Goal: Task Accomplishment & Management: Manage account settings

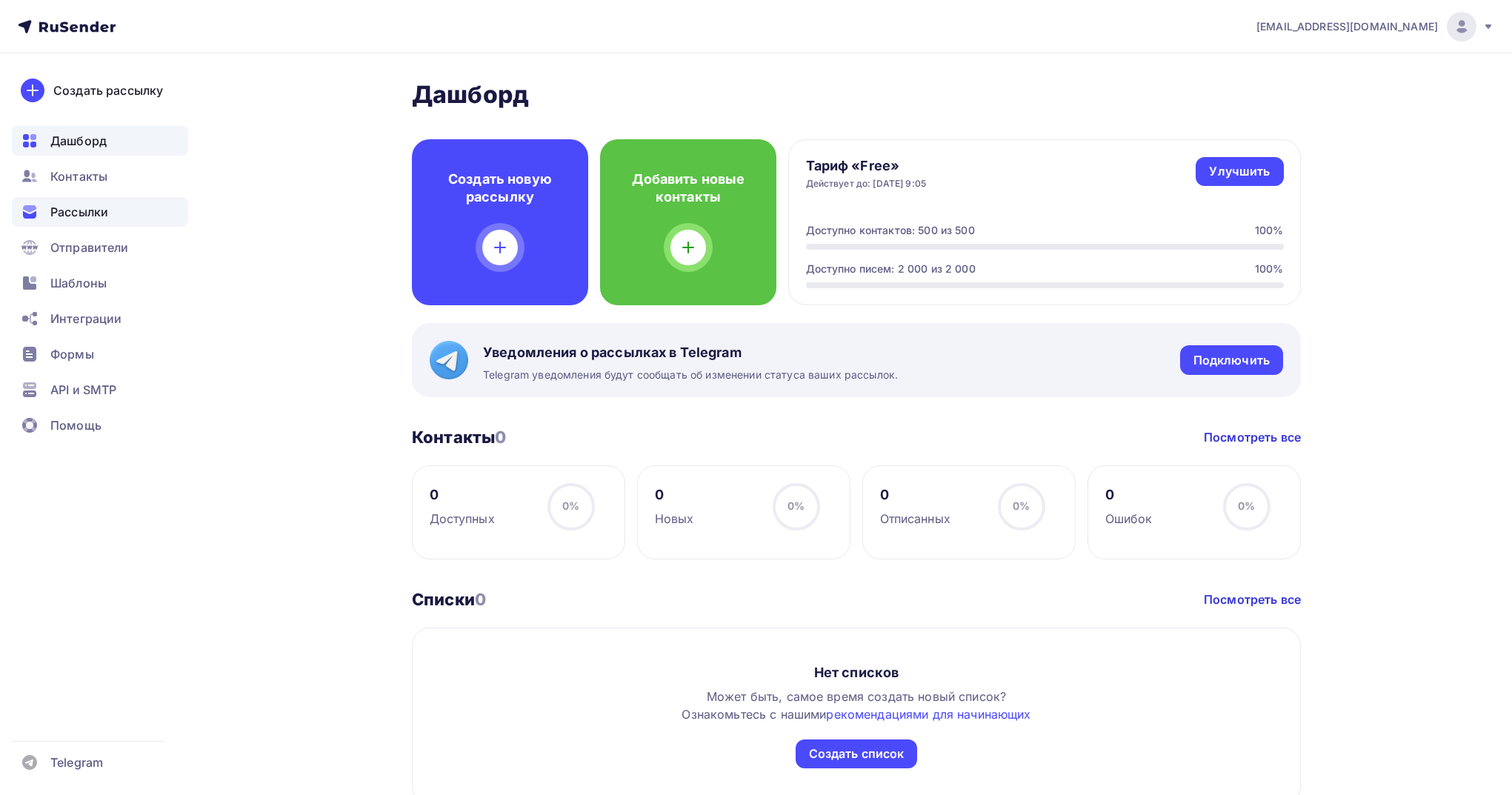
click at [112, 200] on div "Рассылки" at bounding box center [100, 212] width 176 height 29
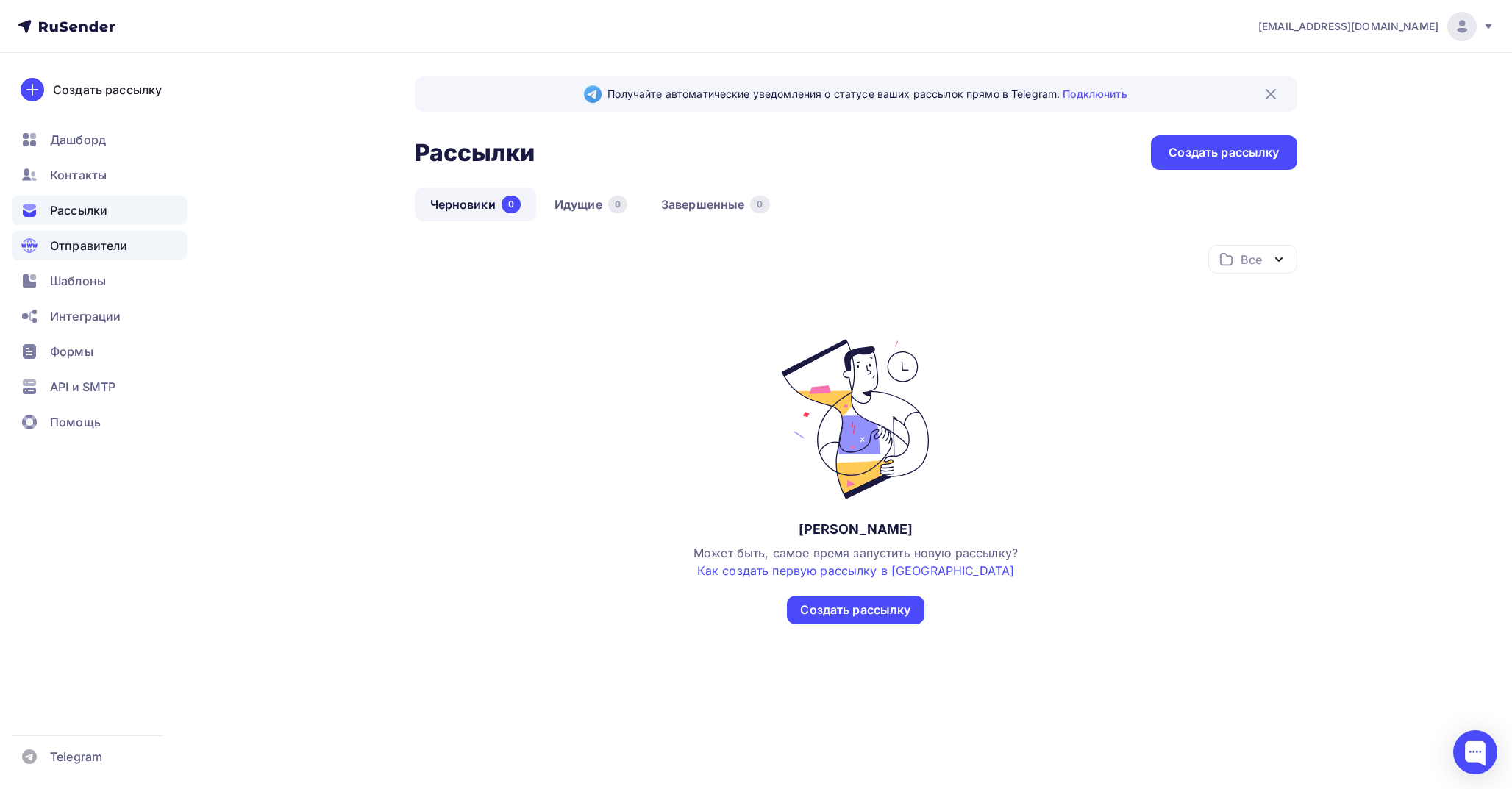
click at [122, 236] on span "Отправители" at bounding box center [89, 245] width 78 height 18
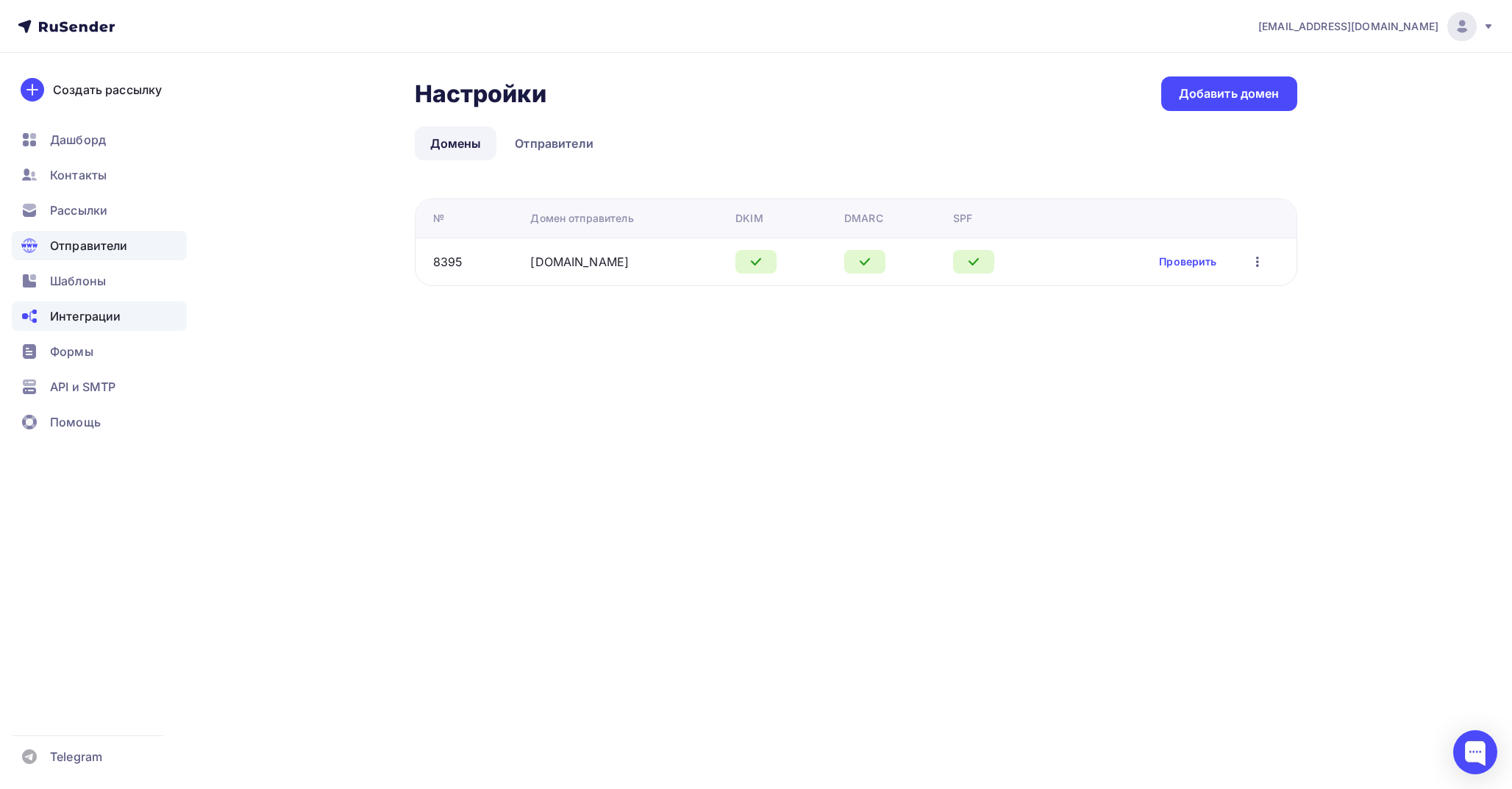
click at [113, 316] on span "Интеграции" at bounding box center [85, 316] width 71 height 18
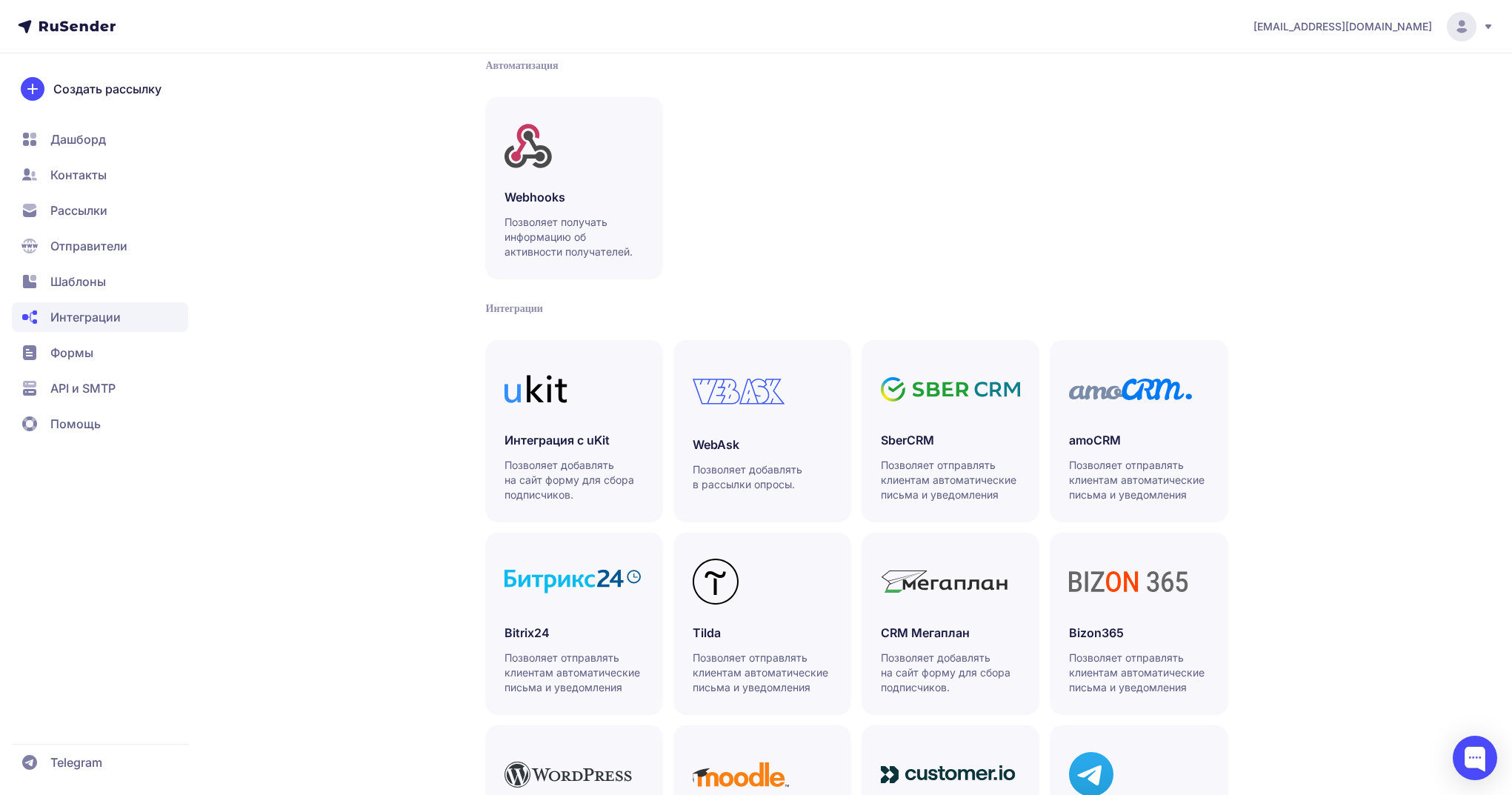
scroll to position [71, 0]
click at [44, 278] on span "Шаблоны" at bounding box center [100, 281] width 176 height 29
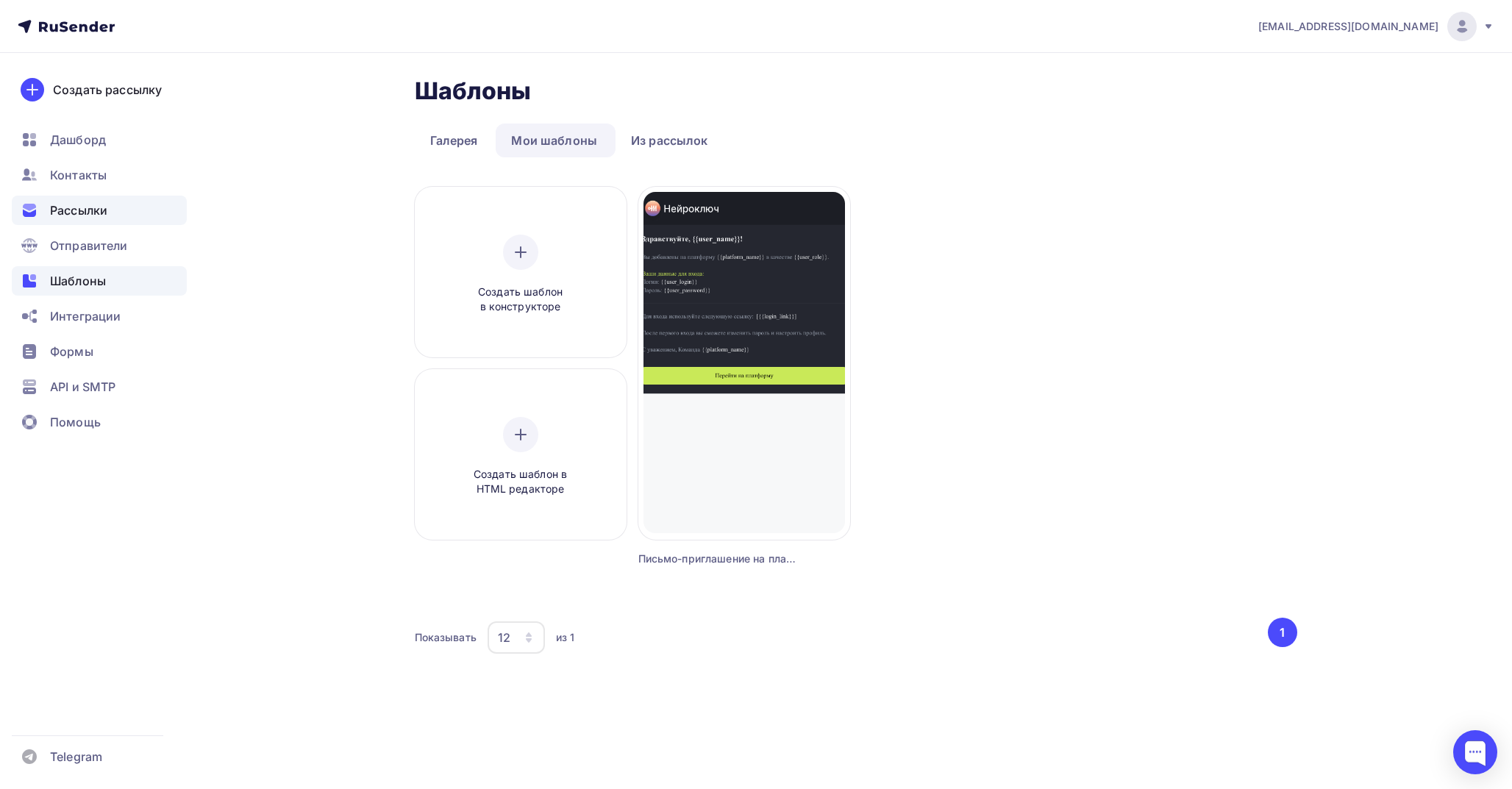
click at [61, 206] on span "Рассылки" at bounding box center [78, 210] width 57 height 18
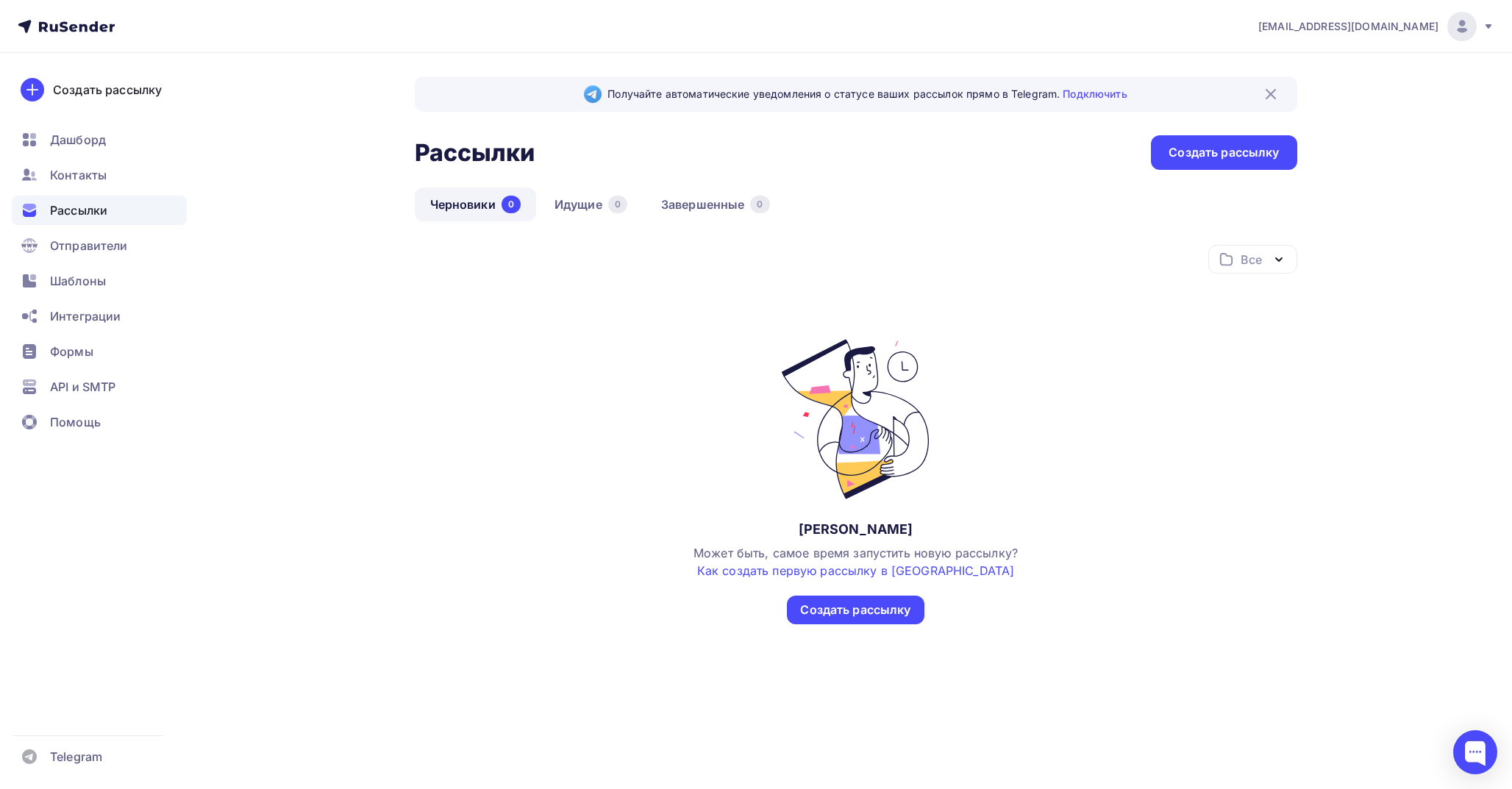
click at [1269, 92] on img at bounding box center [1271, 94] width 18 height 18
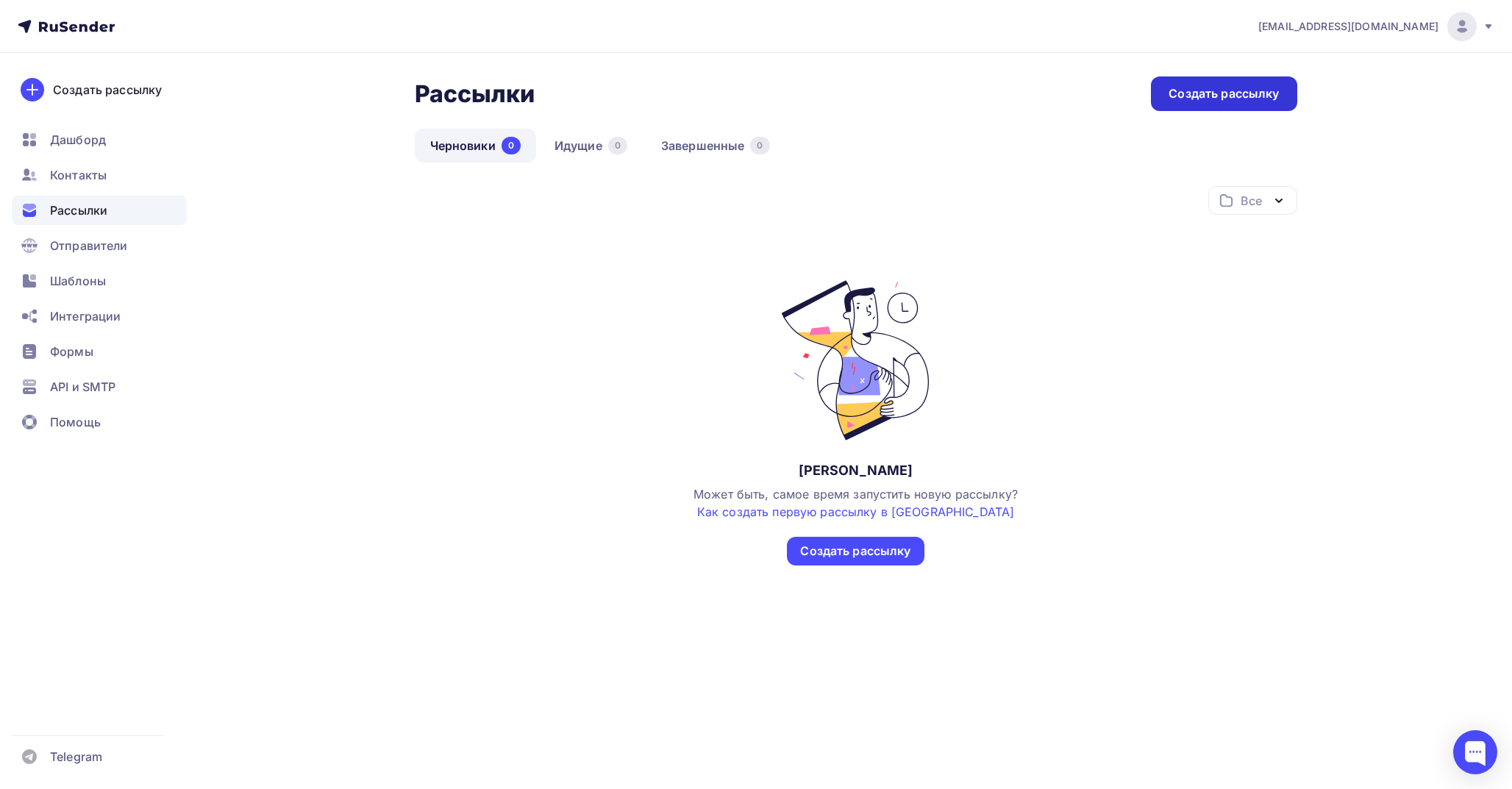
click at [1233, 97] on div "Создать рассылку" at bounding box center [1223, 93] width 110 height 17
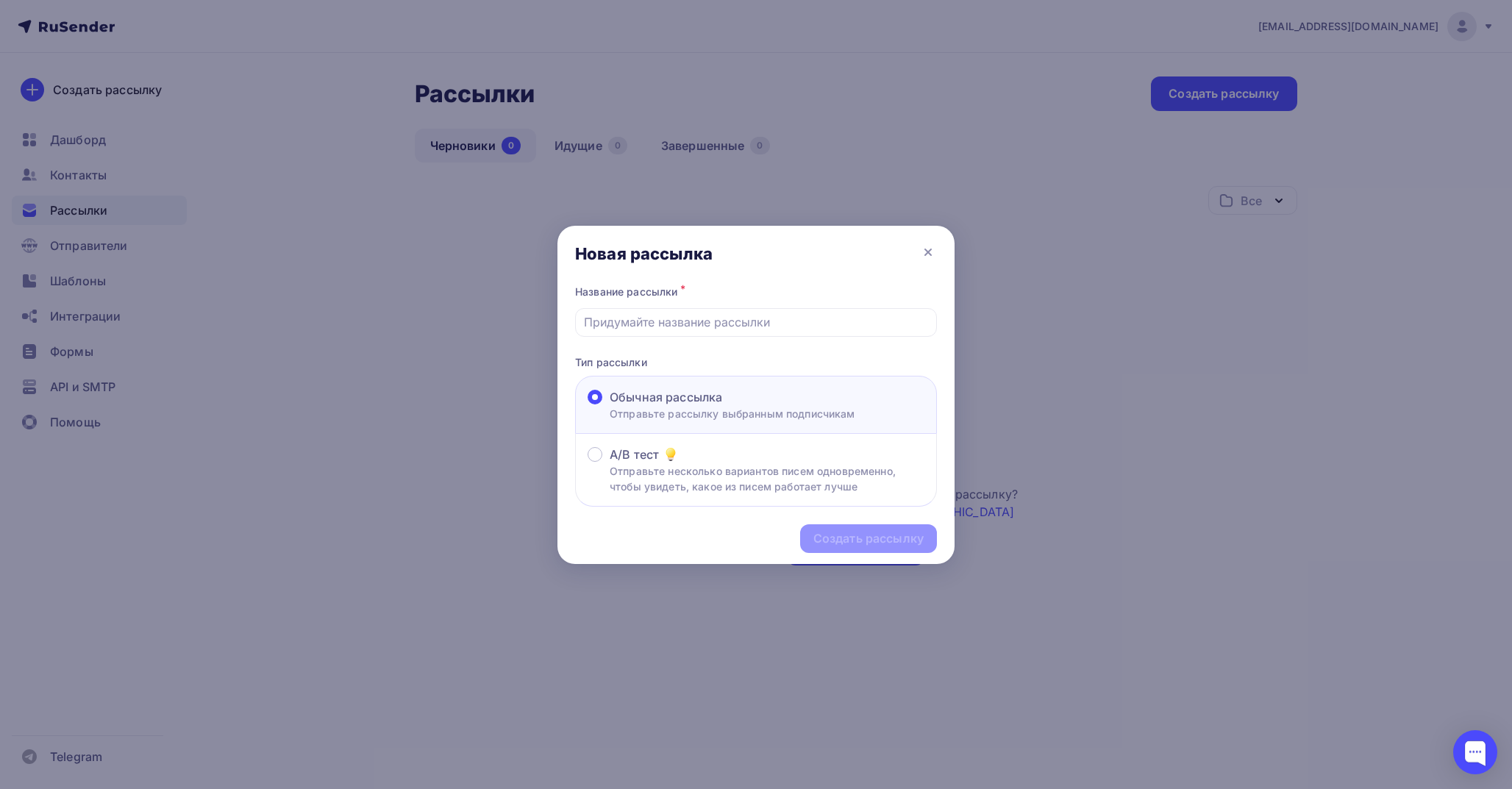
click at [1247, 314] on div at bounding box center [756, 394] width 1512 height 789
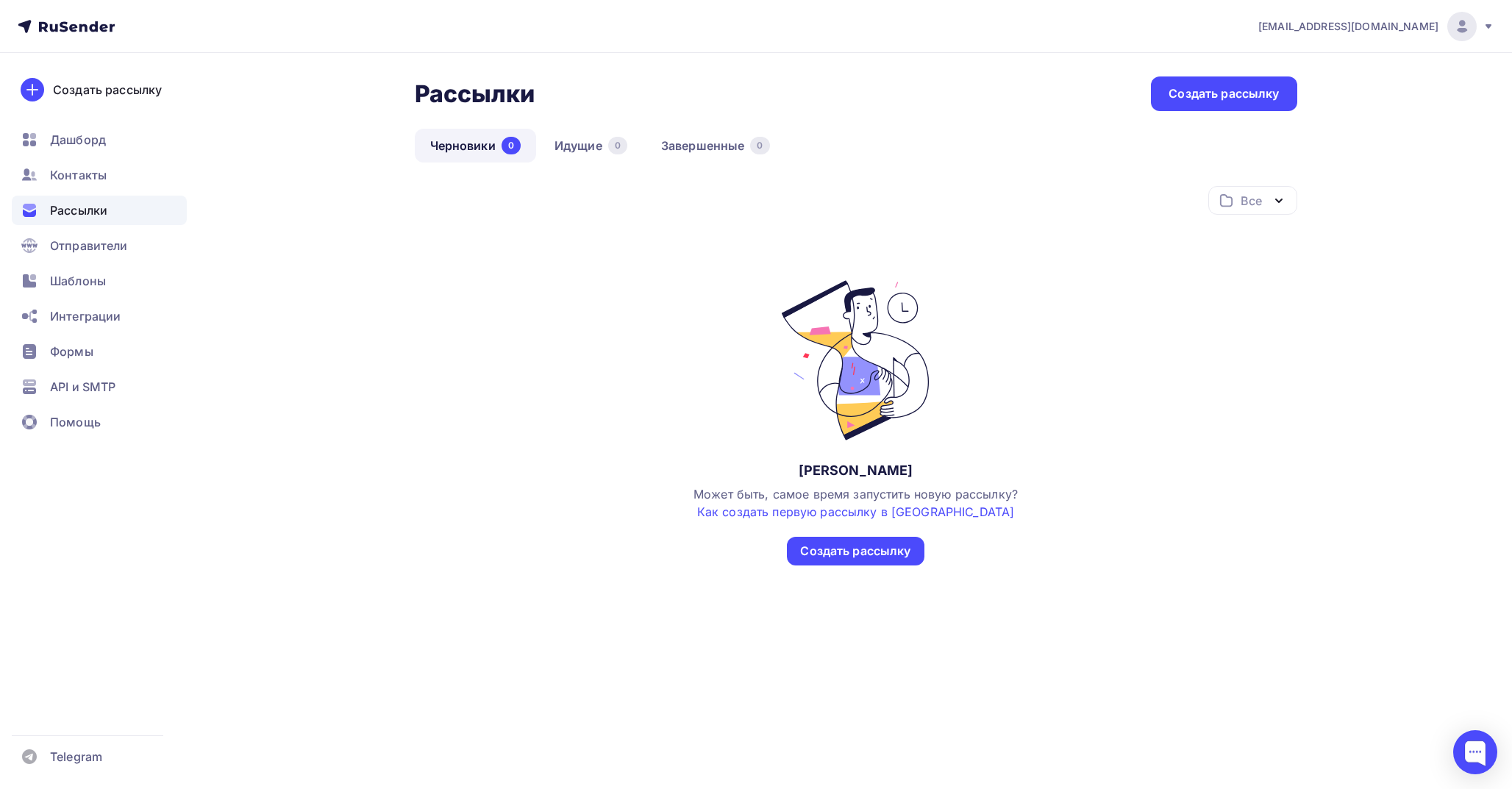
click at [1455, 27] on img at bounding box center [1461, 26] width 18 height 18
click at [910, 267] on div "Все Все папки Создать новую папку Нет черновиков Может быть, самое время запуст…" at bounding box center [855, 376] width 882 height 379
click at [1225, 90] on div "Создать рассылку" at bounding box center [1223, 93] width 110 height 17
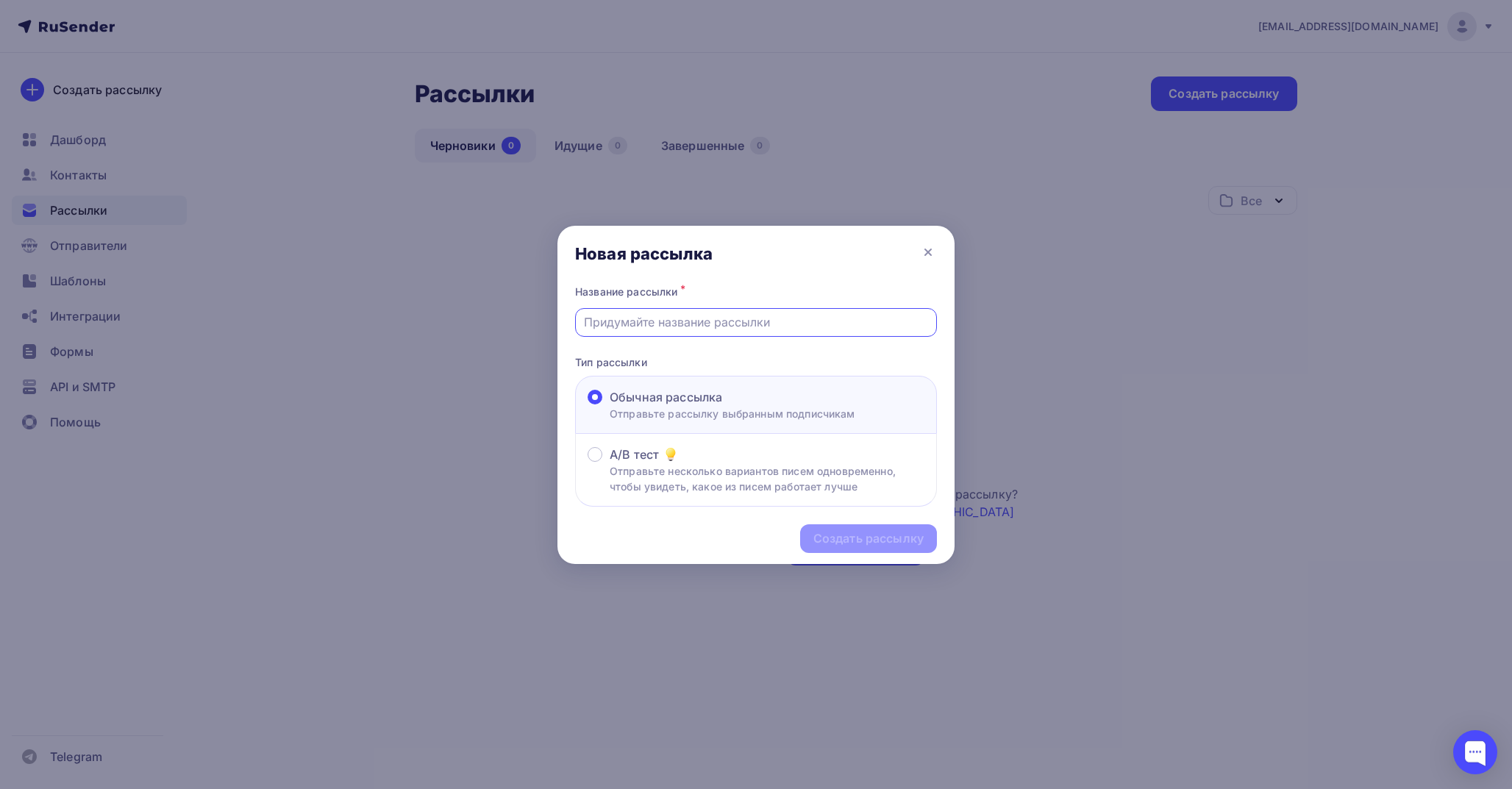
click at [733, 324] on input "text" at bounding box center [756, 322] width 344 height 18
type input "Письмо-приглашение на платформу"
click at [857, 539] on div "Создать рассылку" at bounding box center [868, 538] width 110 height 17
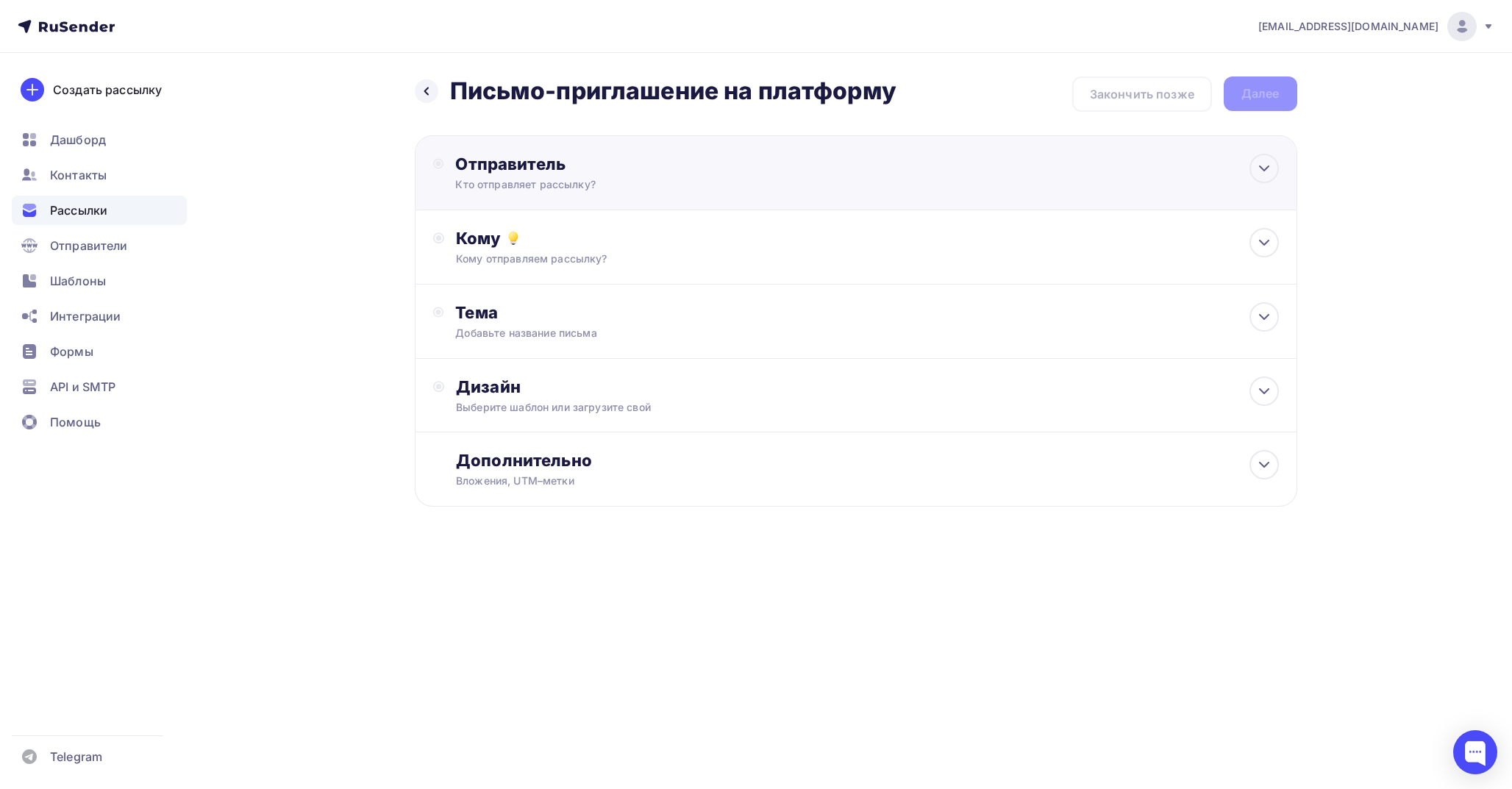
click at [636, 186] on div "Кто отправляет рассылку?" at bounding box center [598, 184] width 287 height 15
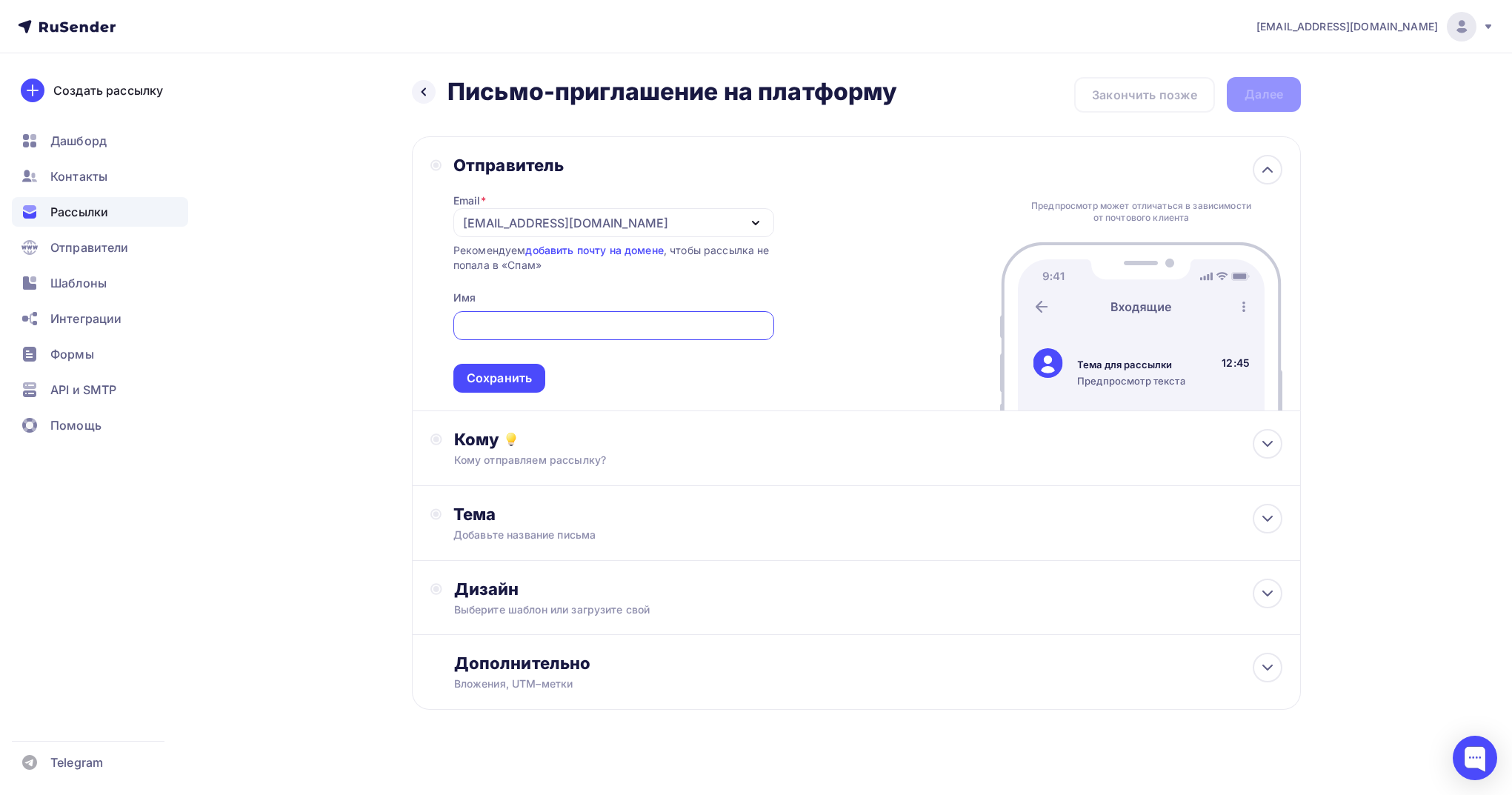
click at [613, 224] on div "[EMAIL_ADDRESS][DOMAIN_NAME]" at bounding box center [614, 222] width 321 height 28
click at [563, 316] on div "Добавить отправителя" at bounding box center [573, 321] width 138 height 18
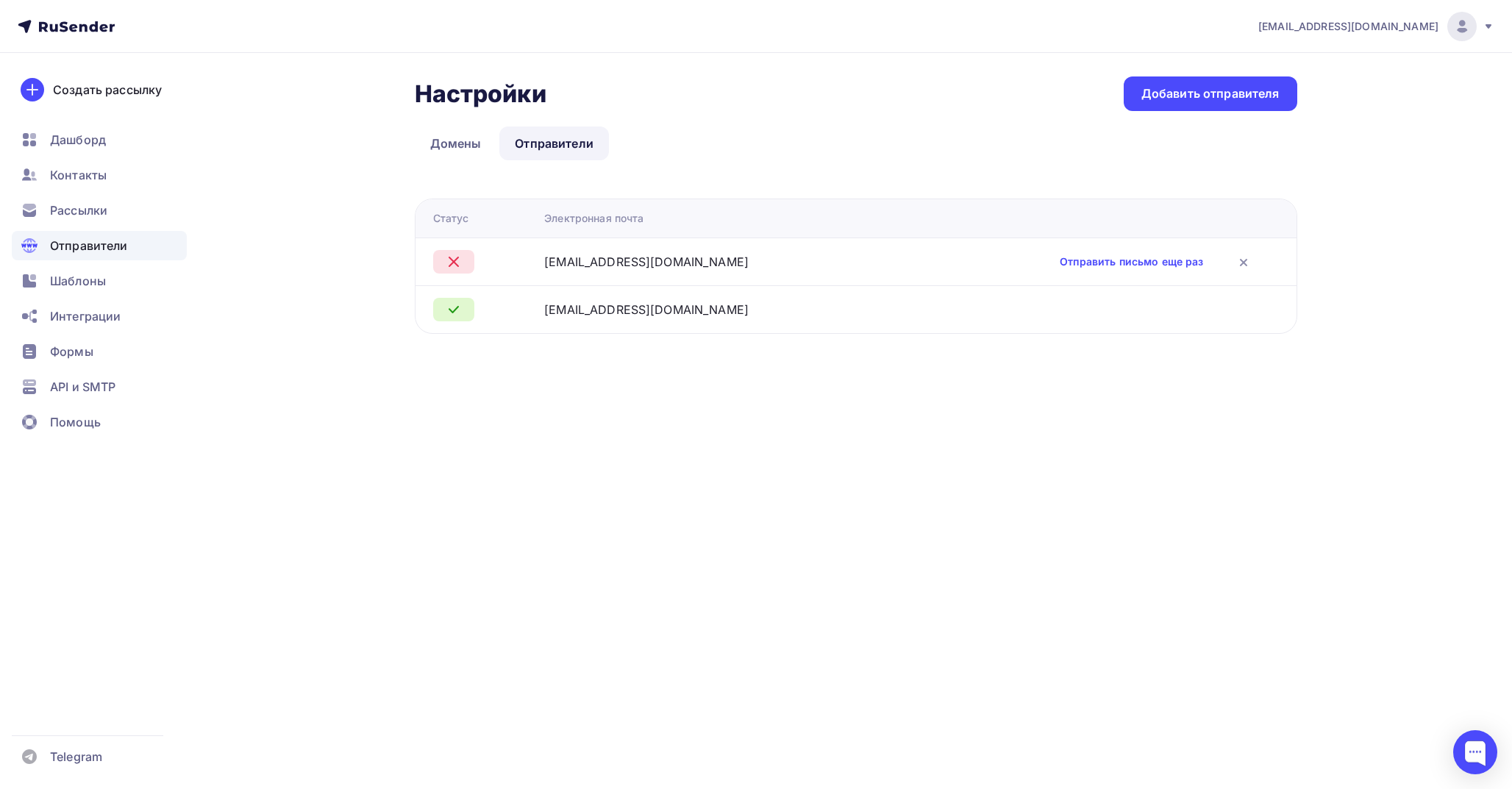
drag, startPoint x: 752, startPoint y: 262, endPoint x: 551, endPoint y: 255, distance: 201.1
click at [551, 255] on div "notification@app.neiroklyuch.ru" at bounding box center [722, 262] width 356 height 18
copy div "notification@app.neiroklyuch.ru"
click at [847, 275] on td "notification@app.neiroklyuch.ru" at bounding box center [722, 261] width 368 height 48
click at [1155, 104] on div "Добавить отправителя" at bounding box center [1210, 94] width 173 height 35
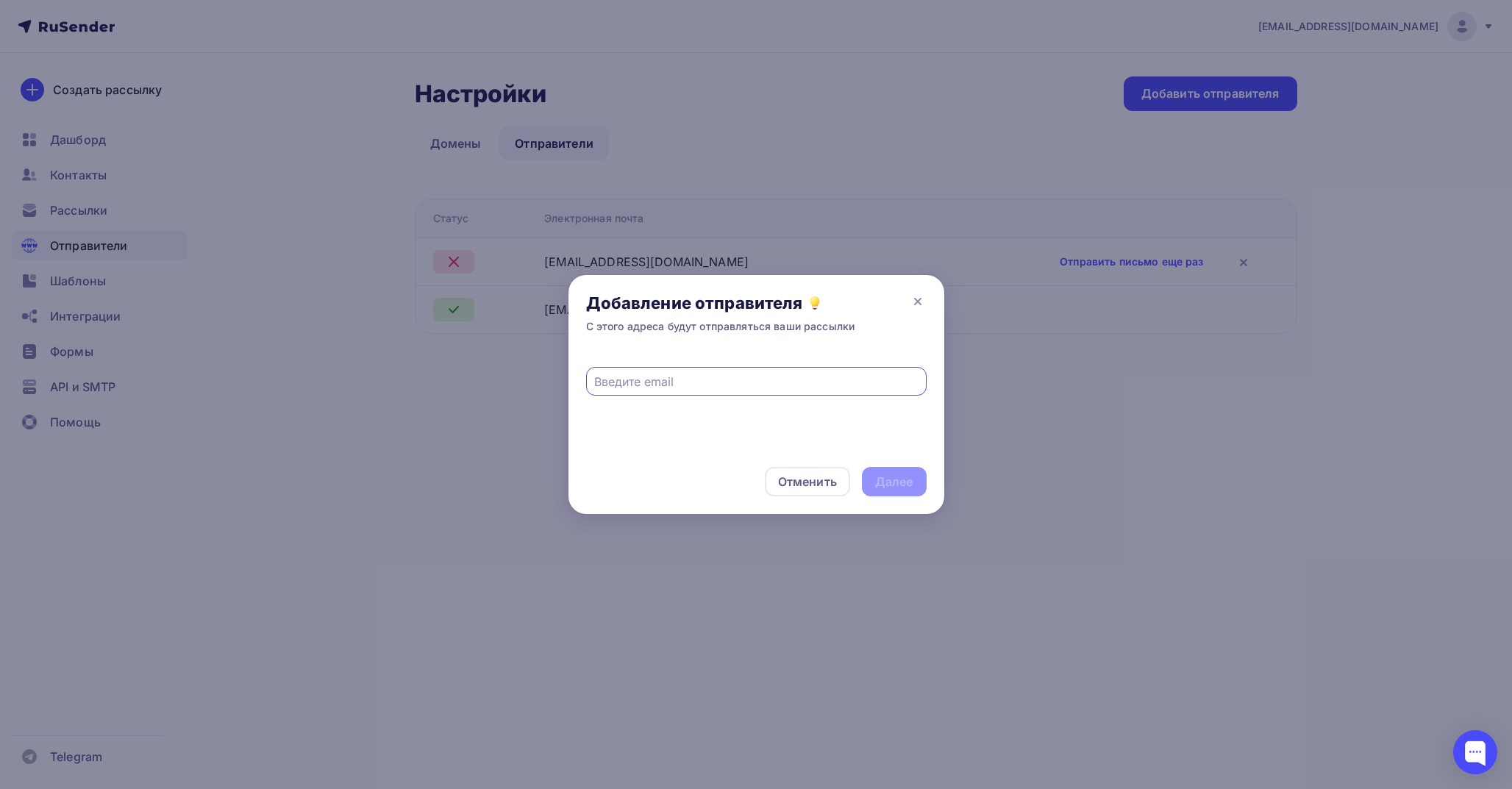
paste input "[EMAIL_ADDRESS][DOMAIN_NAME]"
type input "[EMAIL_ADDRESS][DOMAIN_NAME]"
click at [905, 484] on div "Далее" at bounding box center [893, 482] width 38 height 17
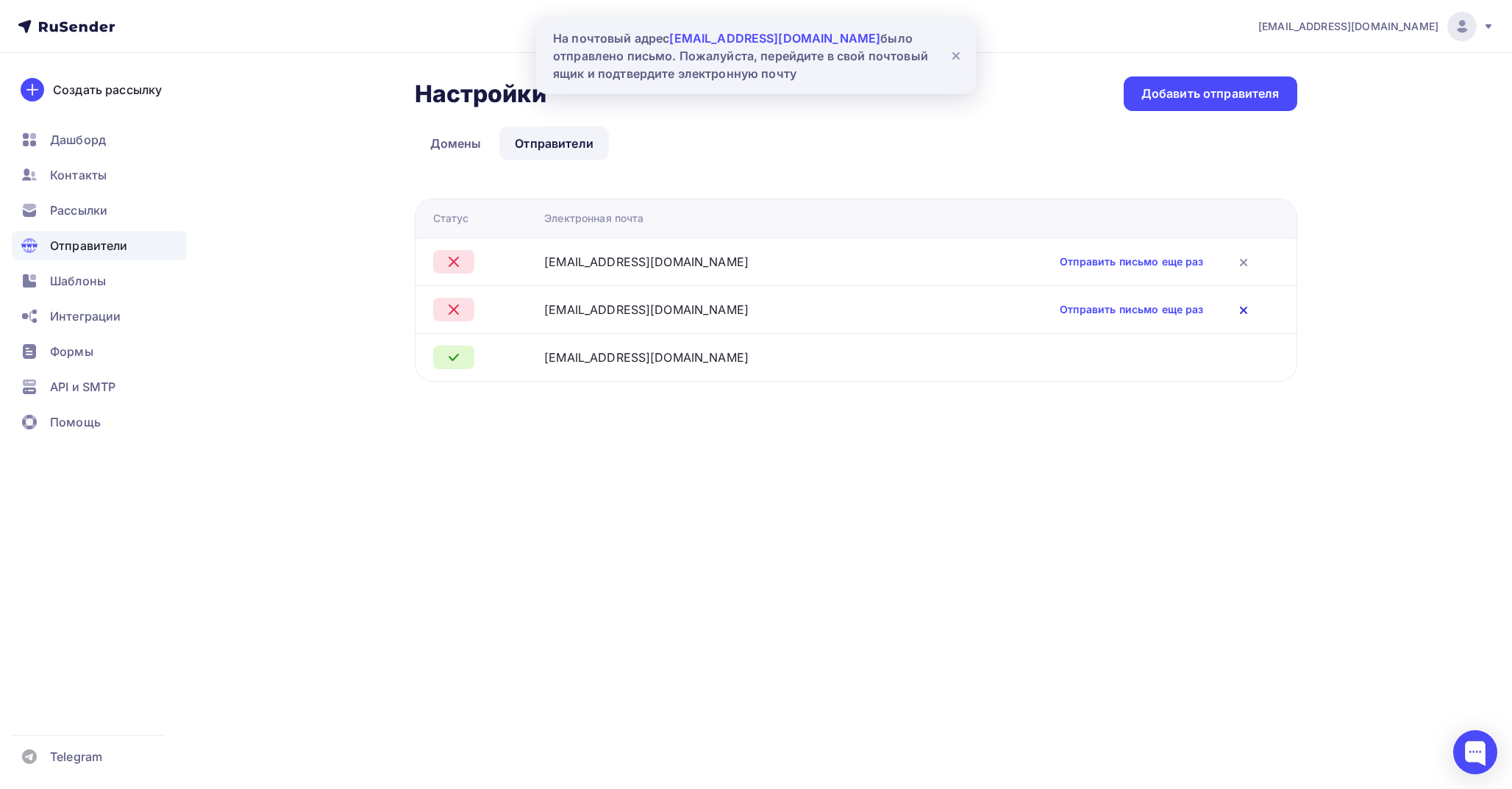
click at [1235, 308] on icon at bounding box center [1243, 310] width 18 height 18
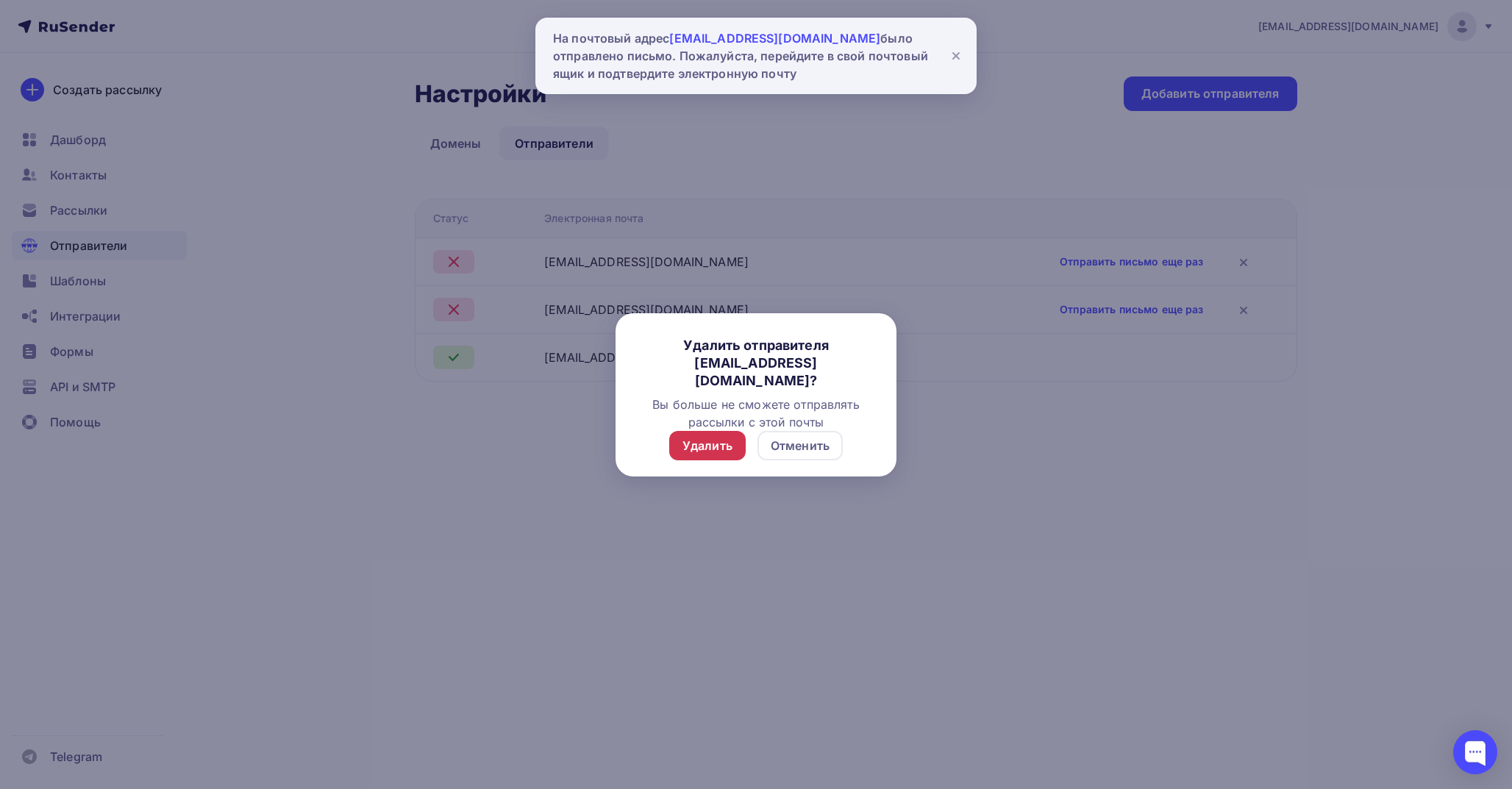
click at [690, 438] on div "Удалить" at bounding box center [706, 446] width 50 height 18
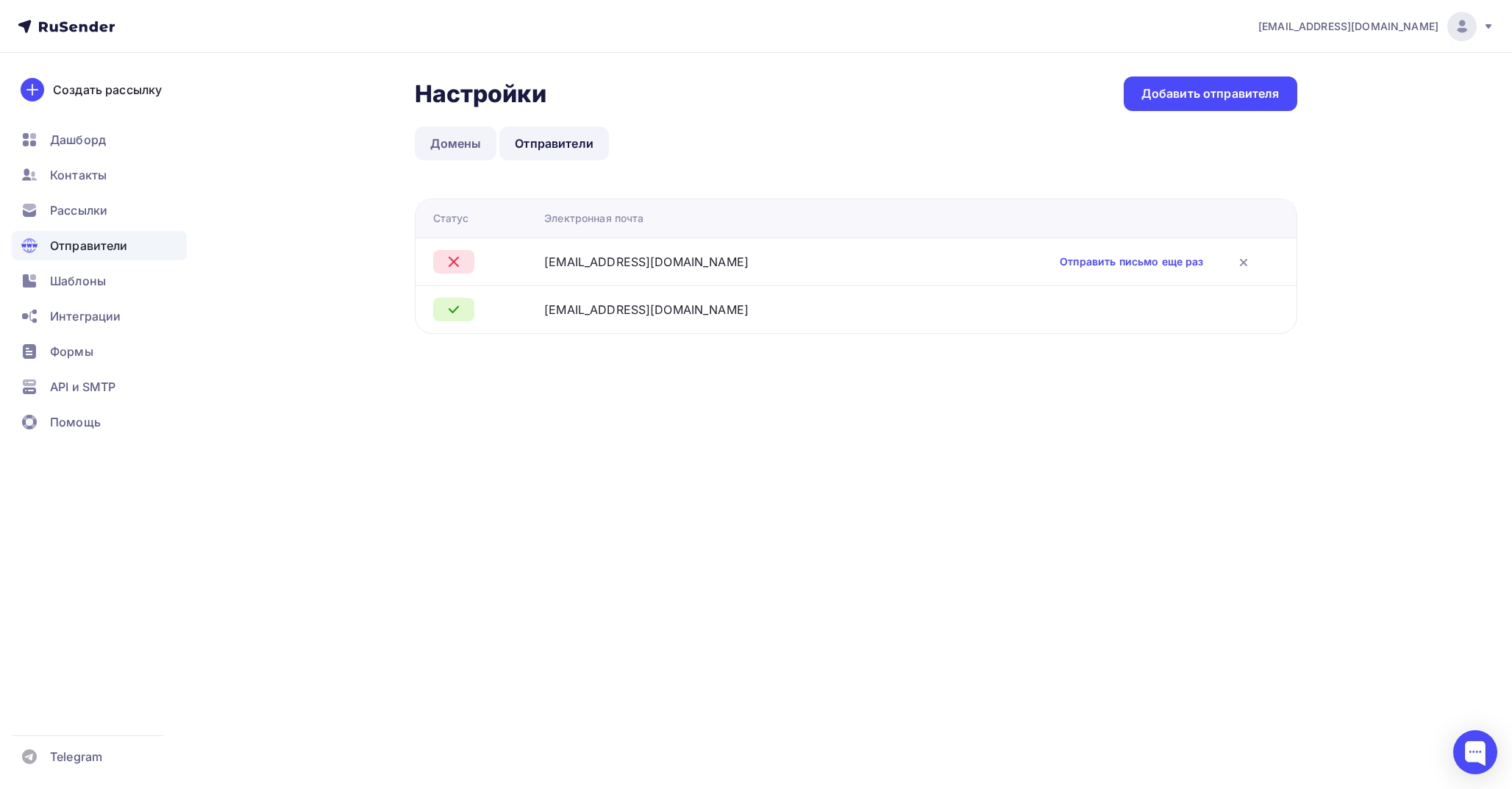
click at [463, 147] on link "Домены" at bounding box center [455, 143] width 83 height 34
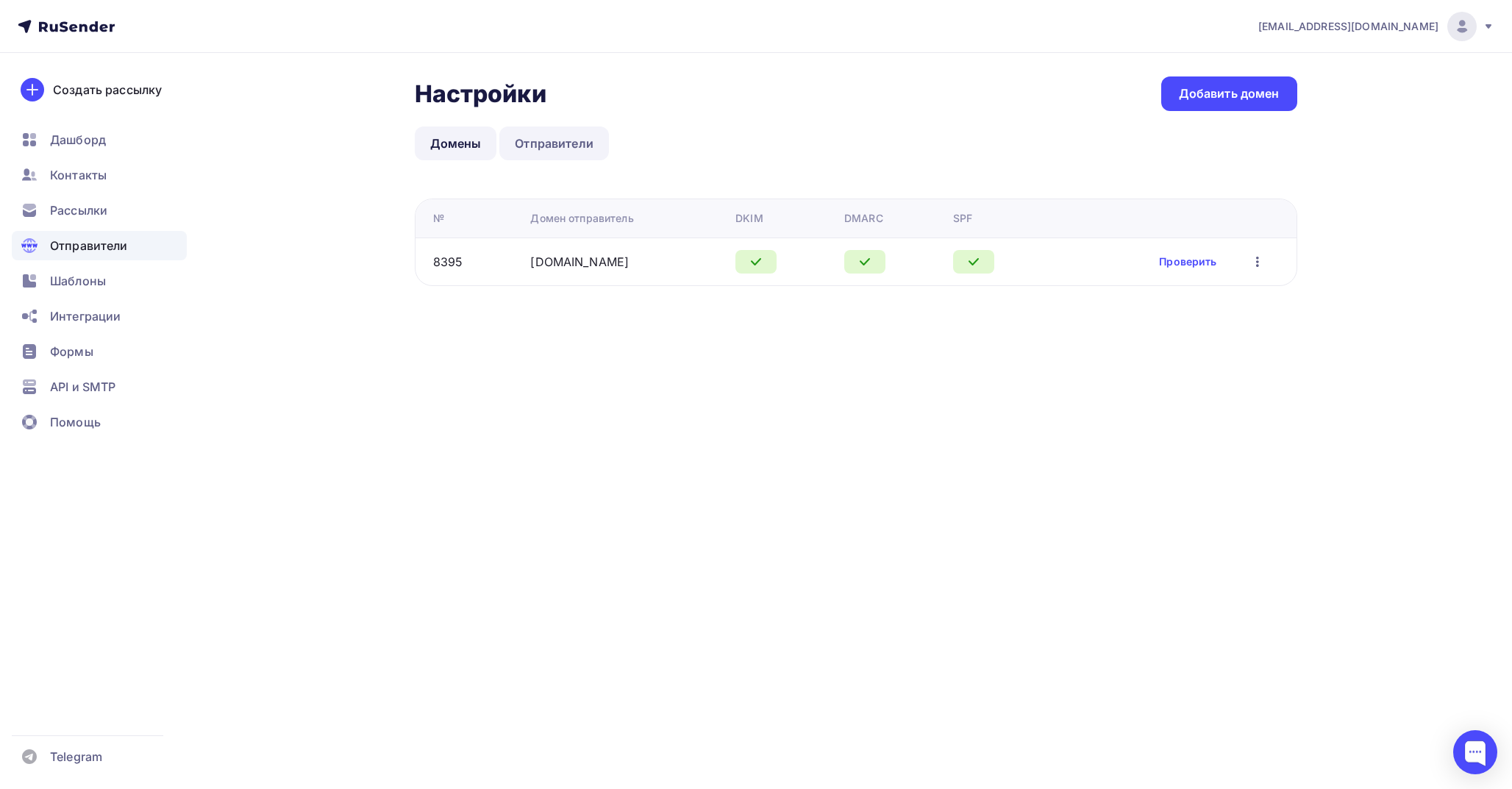
click at [549, 134] on link "Отправители" at bounding box center [554, 143] width 110 height 34
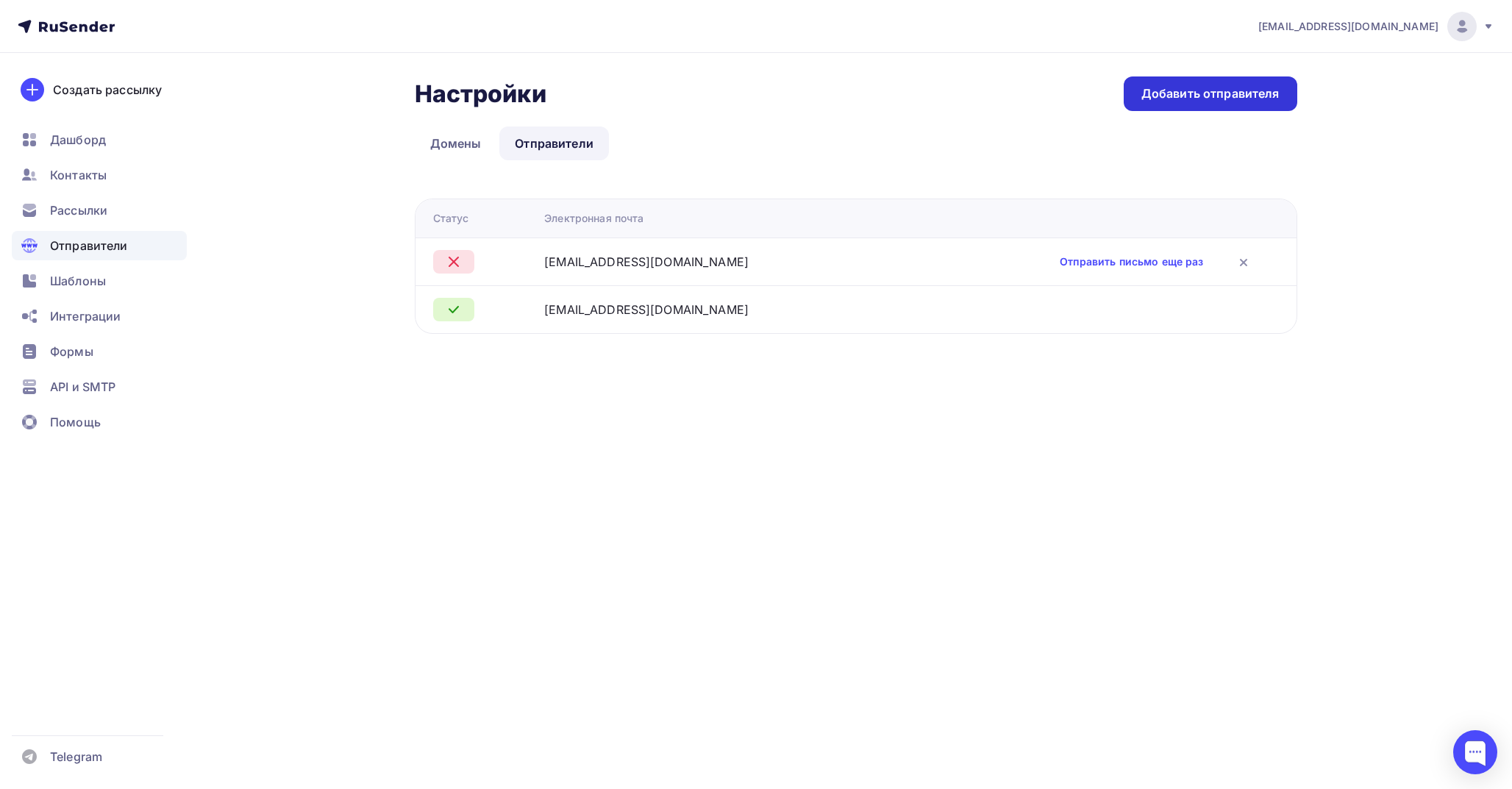
click at [1248, 97] on div "Добавить отправителя" at bounding box center [1210, 93] width 138 height 17
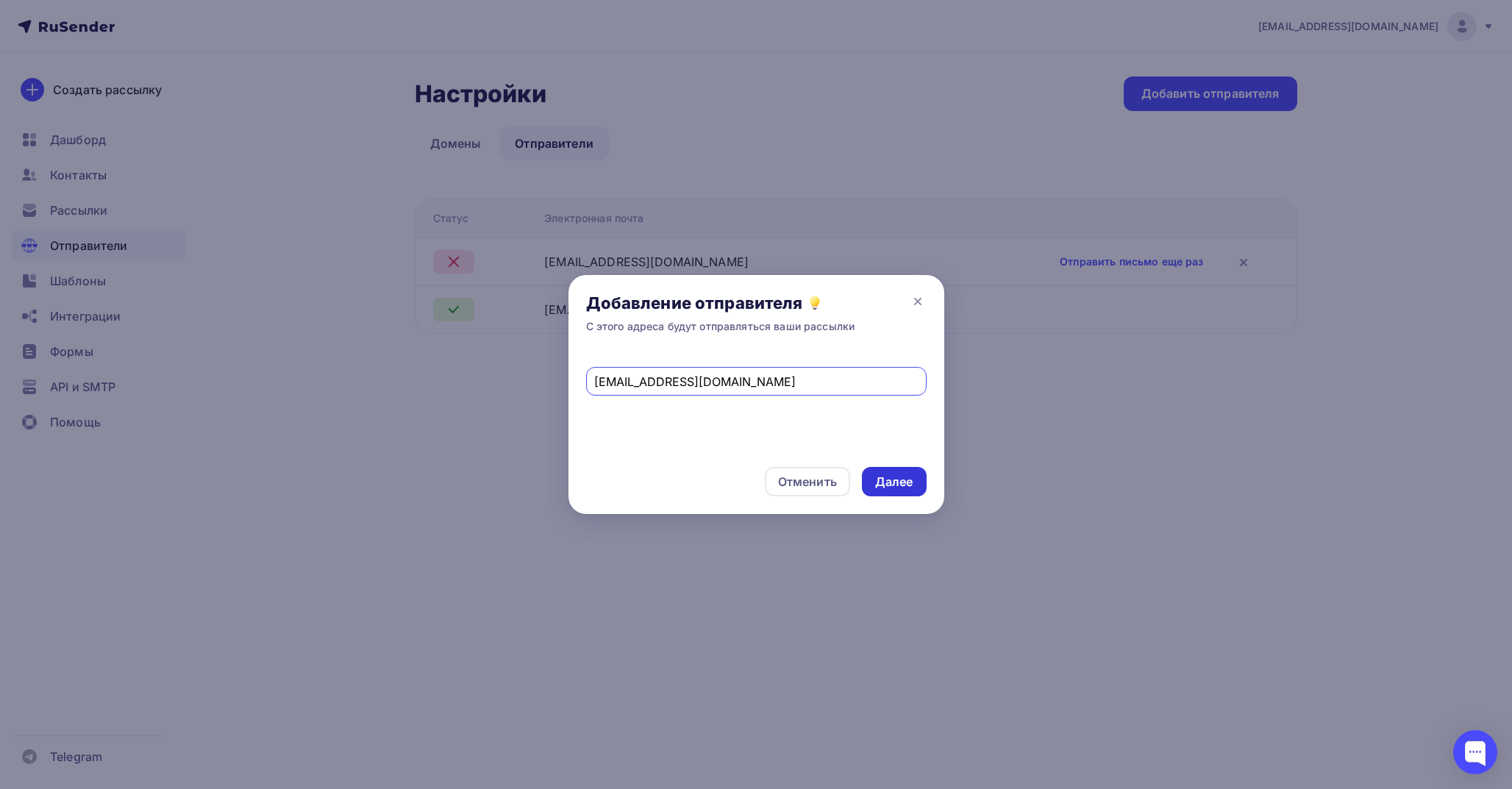
type input "notification@app.neiroklyuch.ru"
click at [888, 480] on div "Далее" at bounding box center [893, 482] width 38 height 17
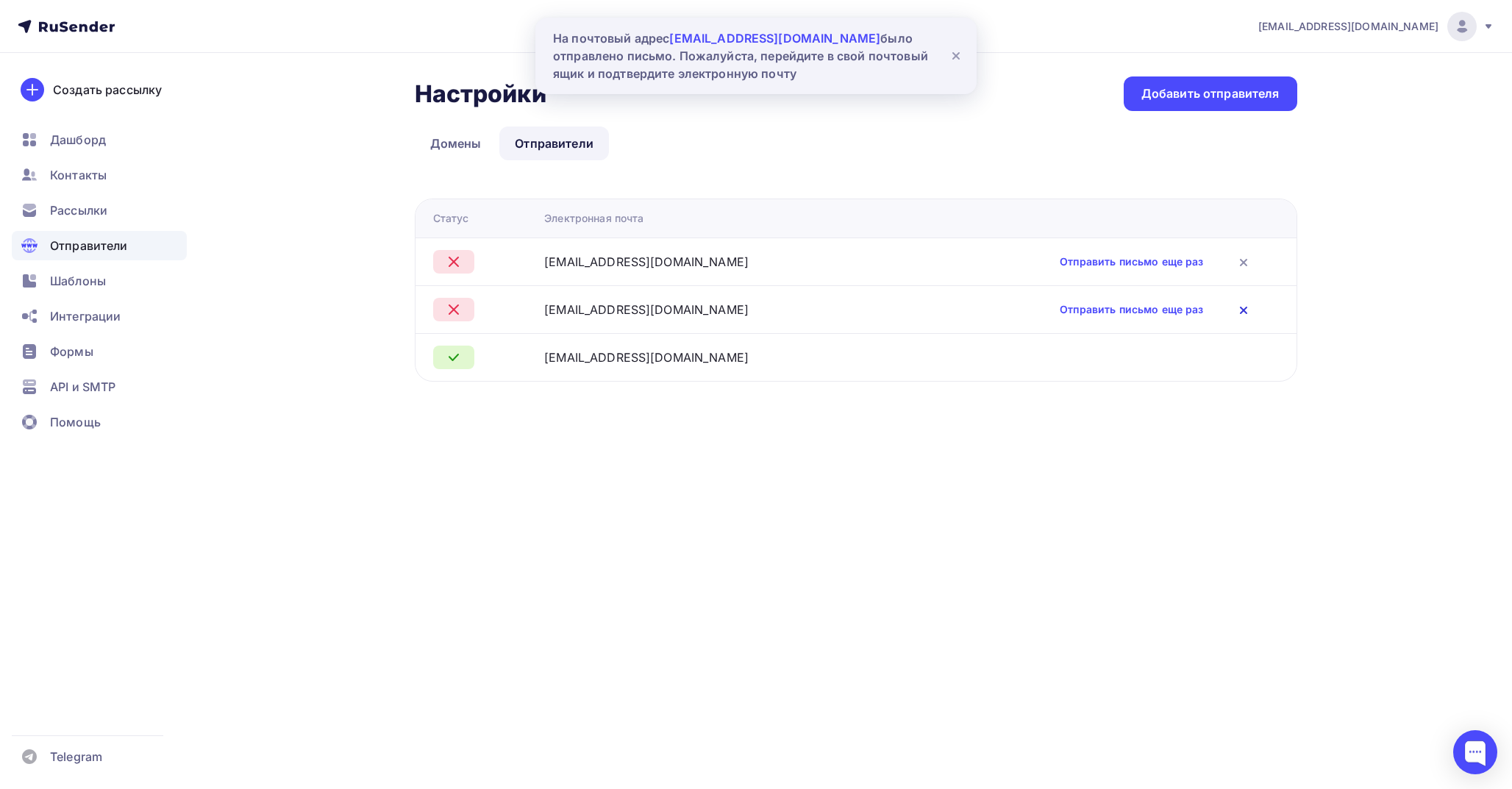
click at [1241, 311] on icon at bounding box center [1243, 310] width 6 height 6
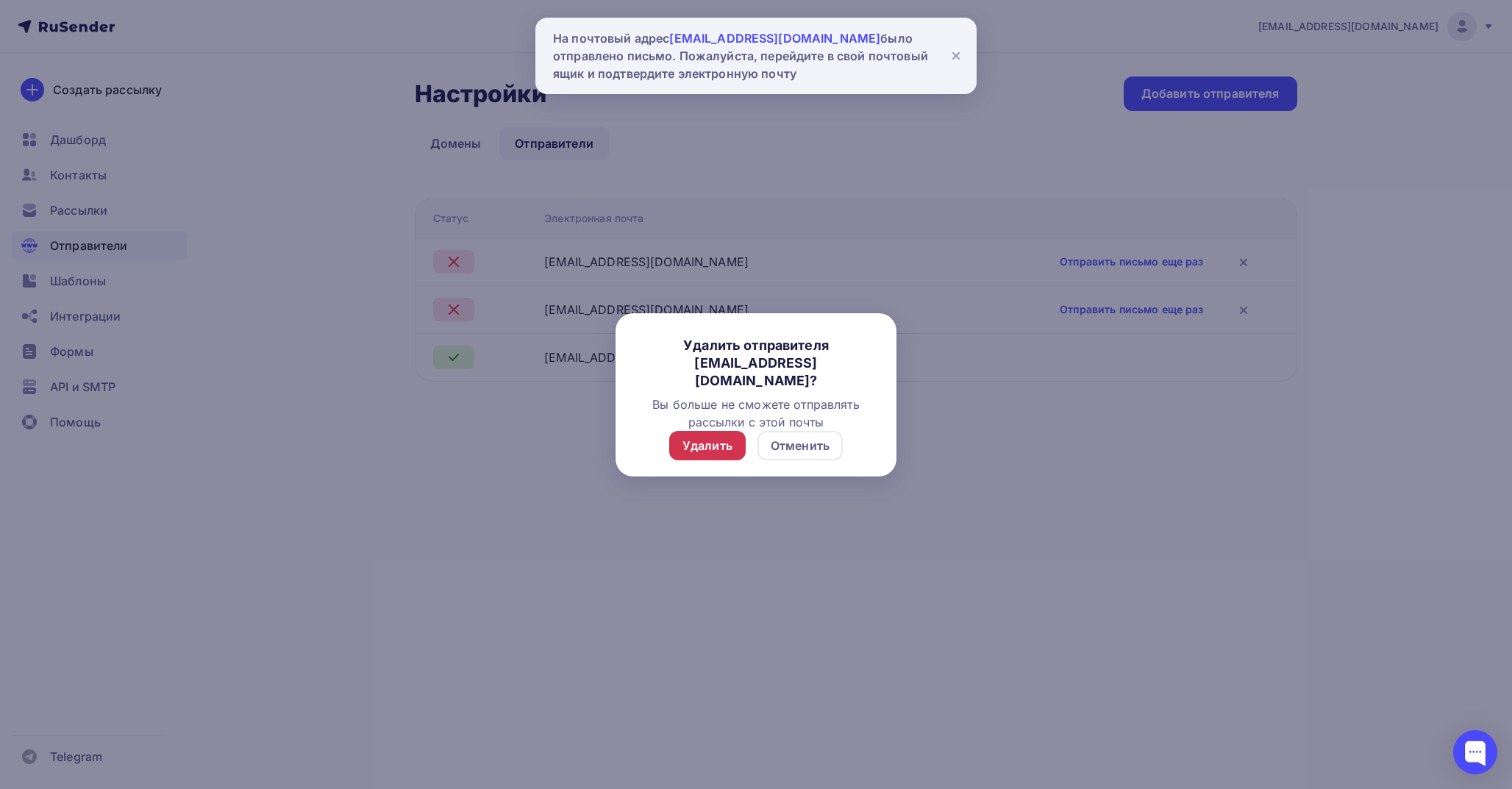
click at [731, 442] on div "Удалить" at bounding box center [706, 446] width 50 height 18
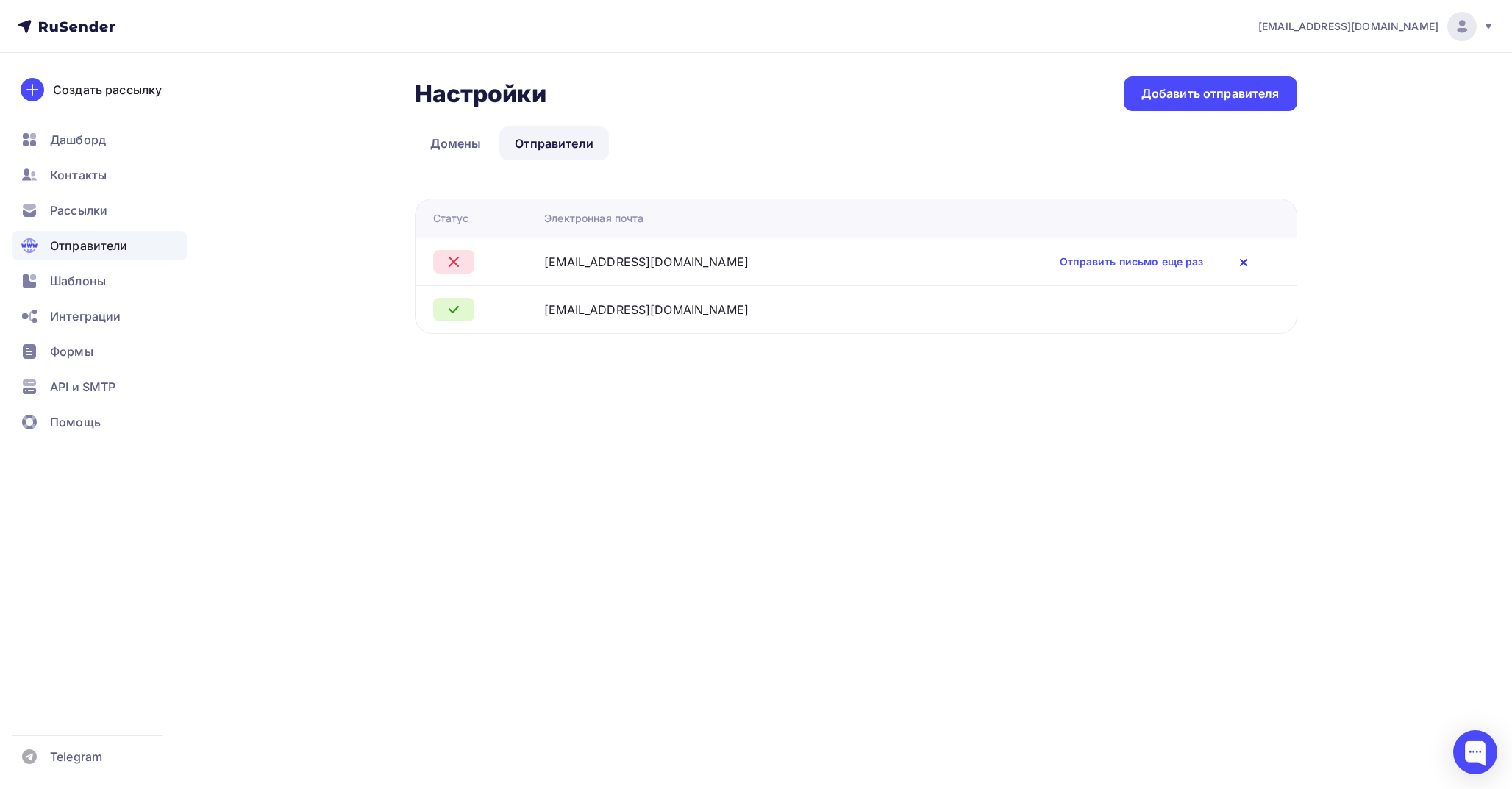
click at [1235, 261] on icon at bounding box center [1243, 263] width 18 height 18
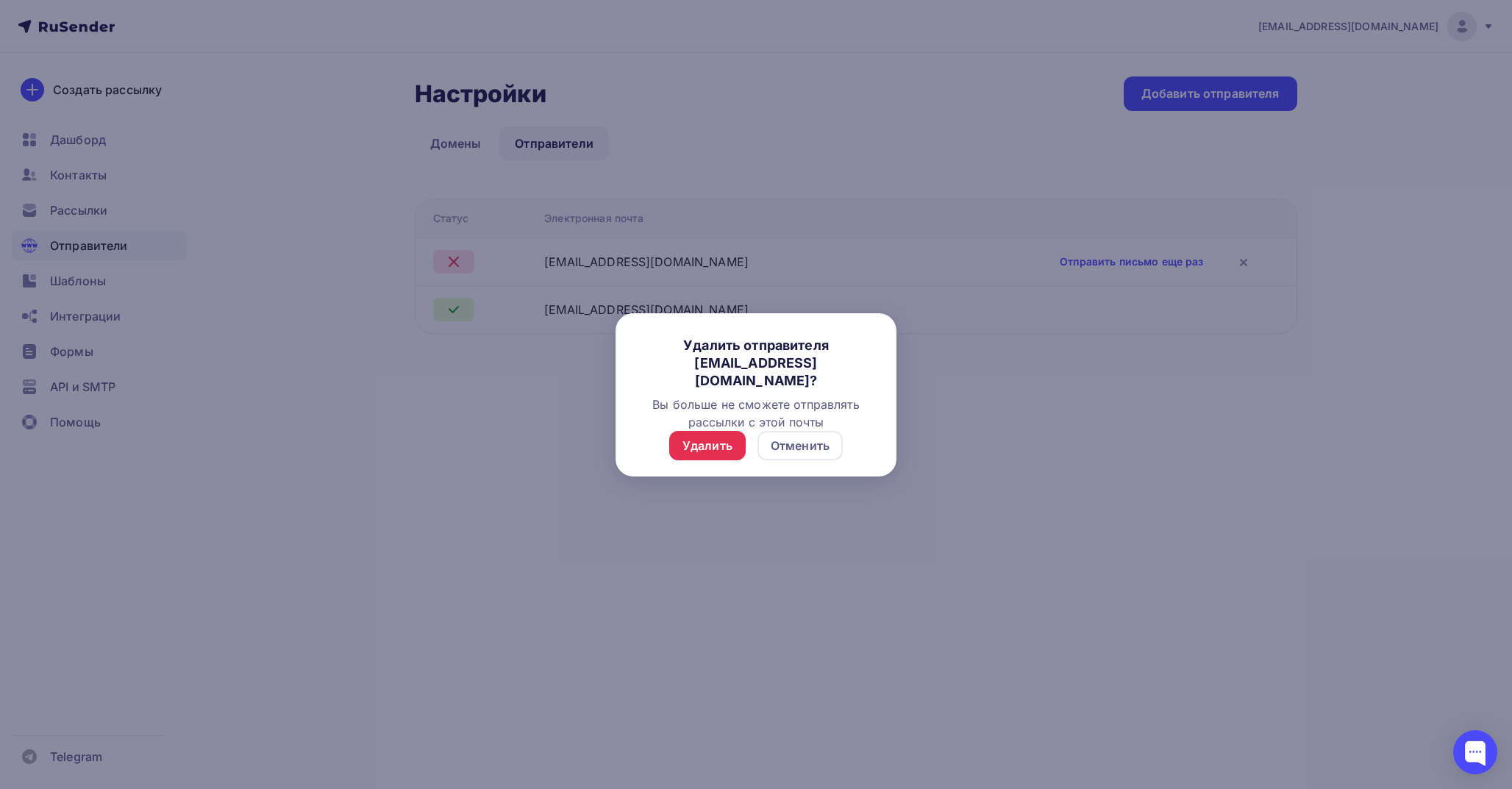
click at [746, 448] on div "Удалить Отменить" at bounding box center [756, 454] width 281 height 47
click at [727, 450] on div "Удалить" at bounding box center [706, 446] width 50 height 18
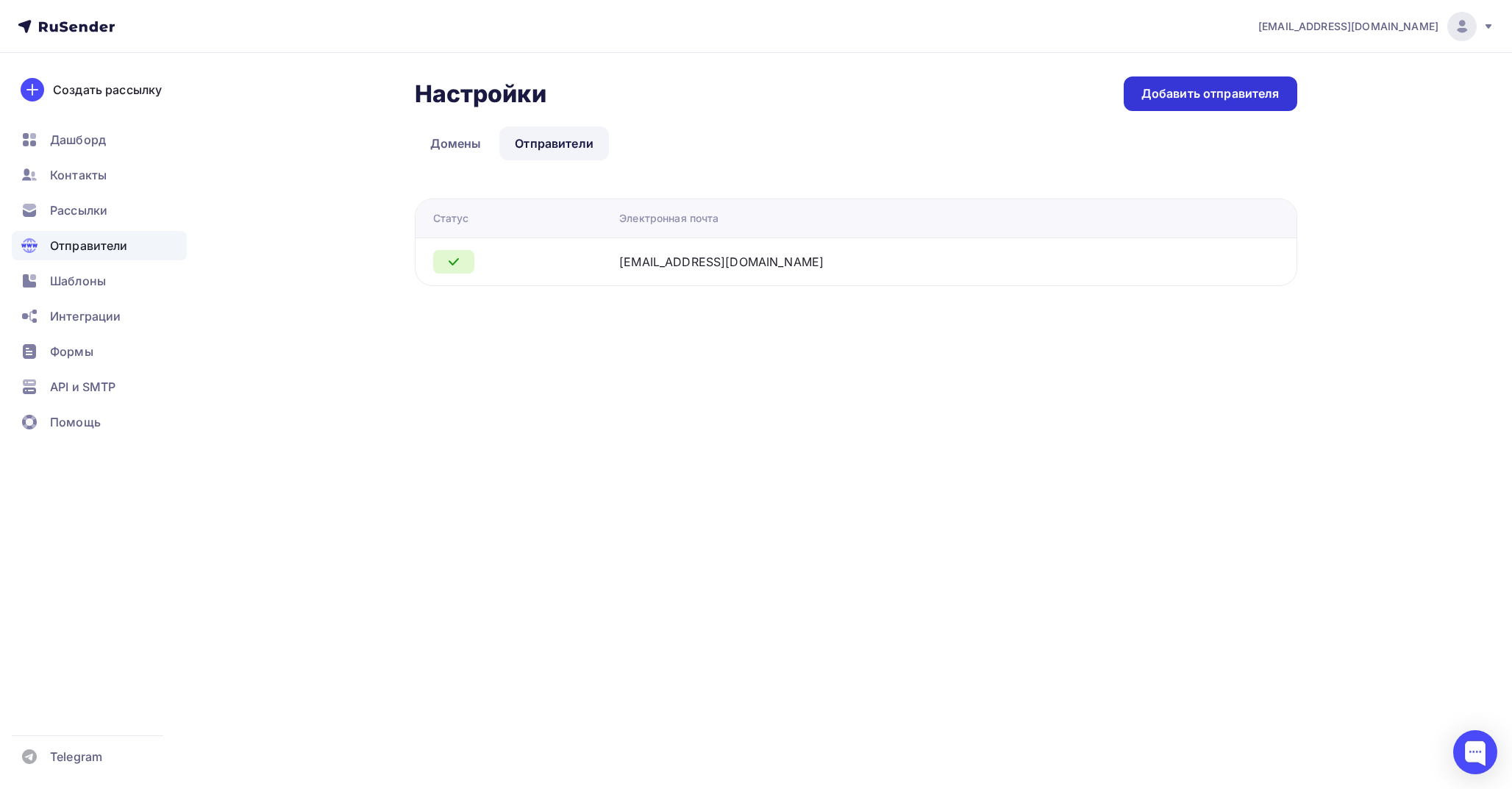
click at [1254, 80] on div "Добавить отправителя" at bounding box center [1210, 94] width 173 height 35
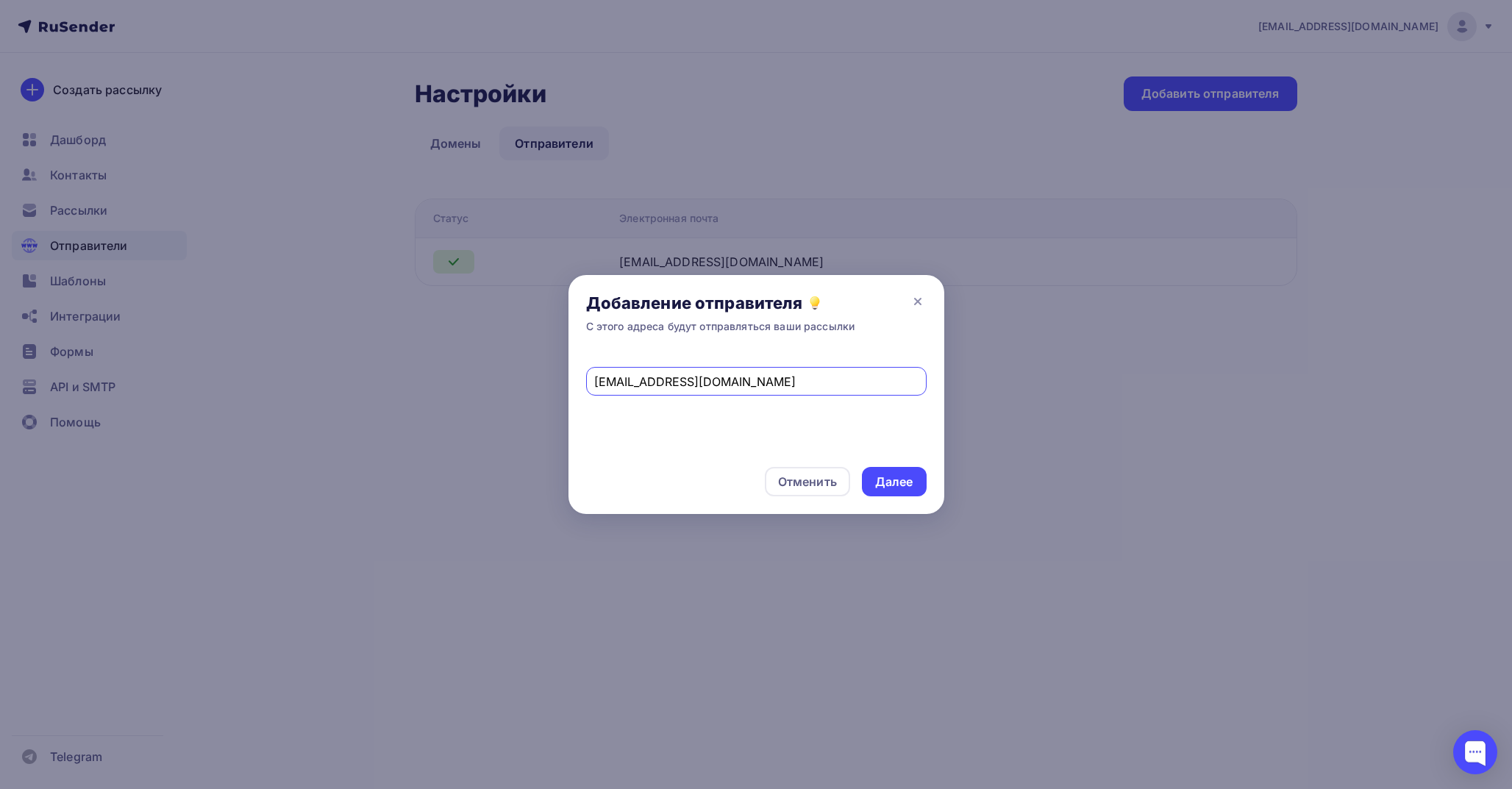
click at [693, 378] on input "notification@app.neiroklyuch.ru" at bounding box center [756, 381] width 324 height 18
type input "[EMAIL_ADDRESS][DOMAIN_NAME]"
click at [913, 475] on div "Далее" at bounding box center [894, 482] width 65 height 29
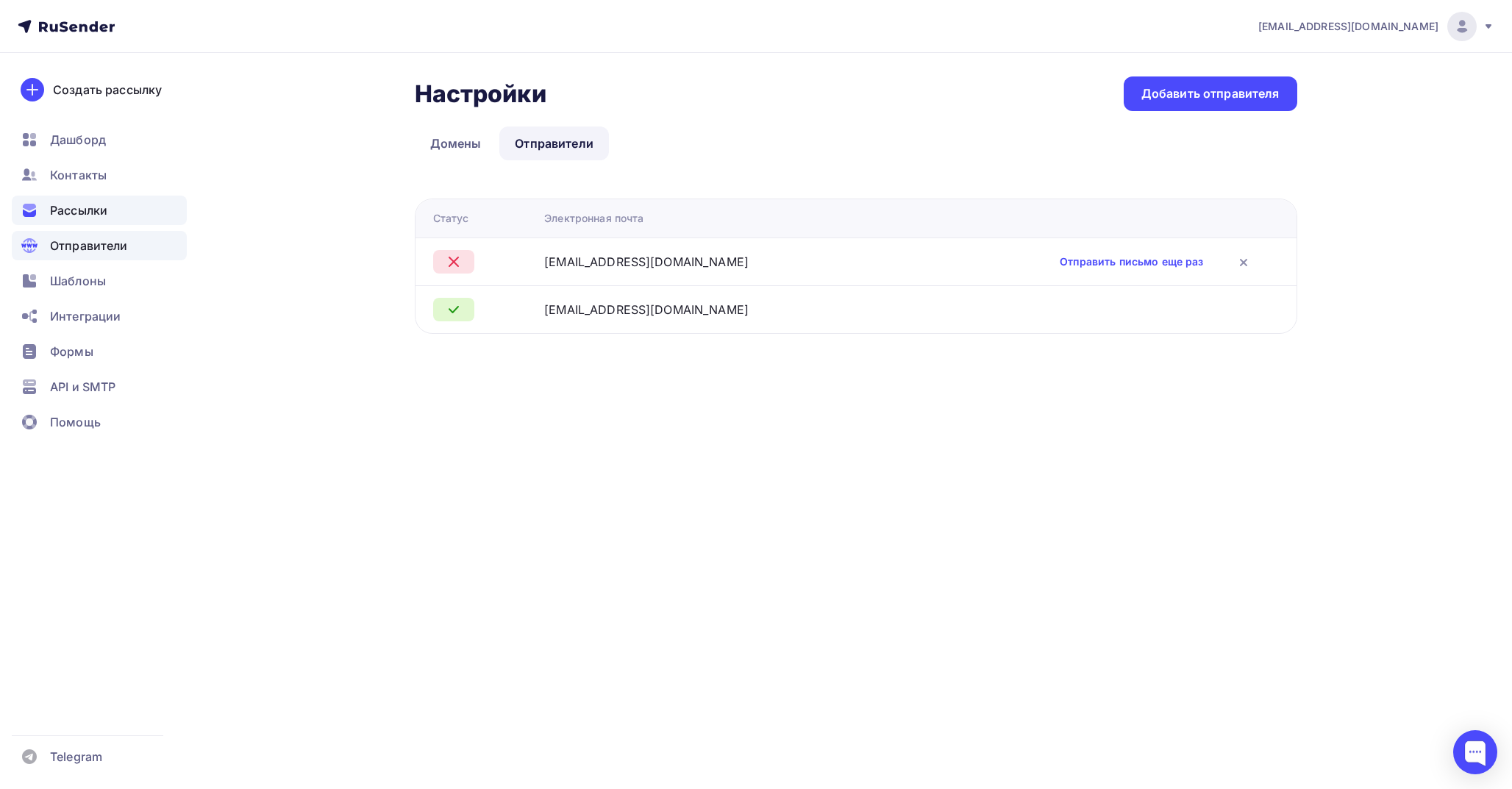
click at [87, 218] on span "Рассылки" at bounding box center [78, 210] width 57 height 18
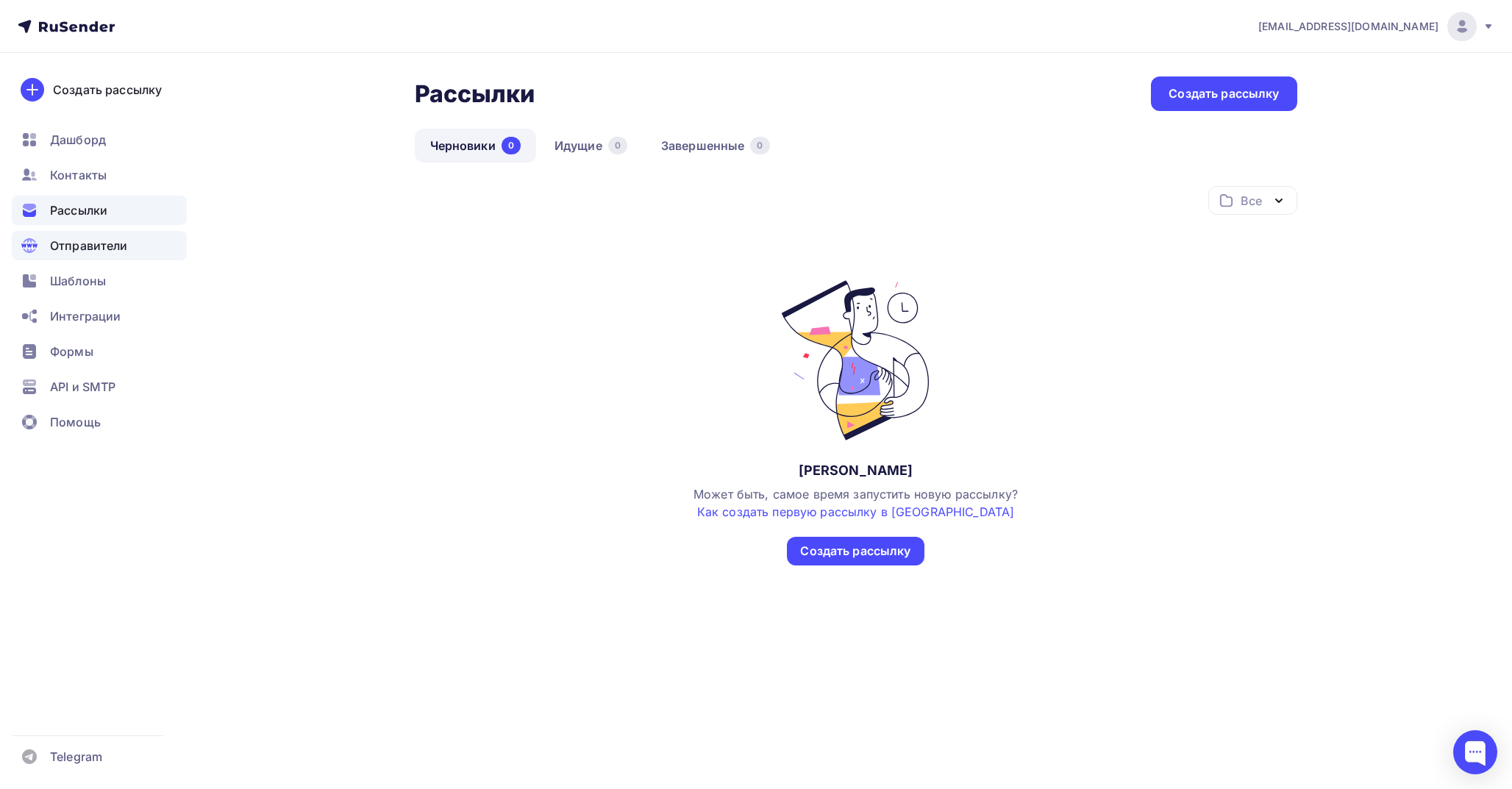
click at [105, 259] on div "Отправители" at bounding box center [99, 245] width 175 height 29
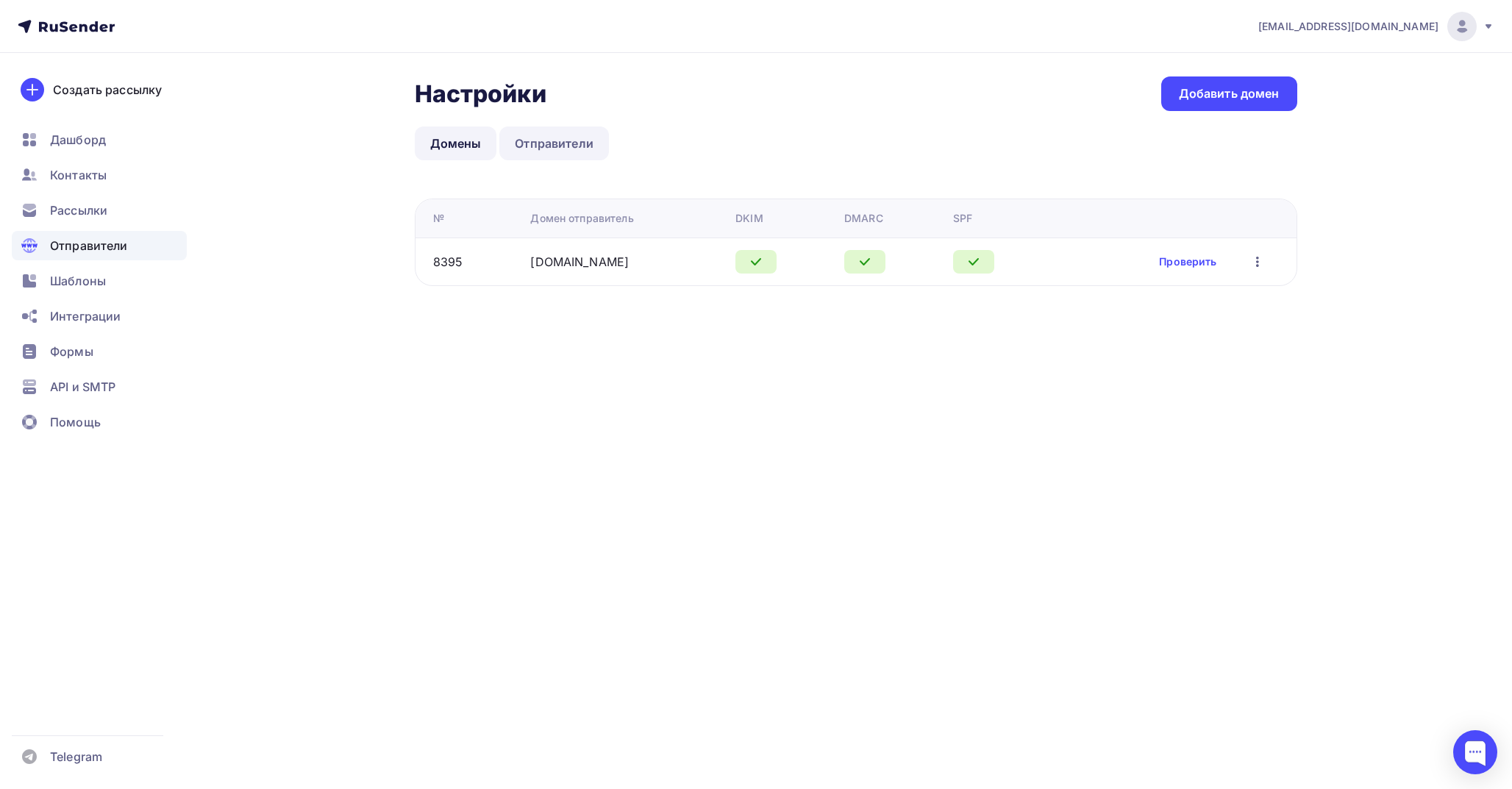
click at [582, 142] on link "Отправители" at bounding box center [554, 143] width 110 height 34
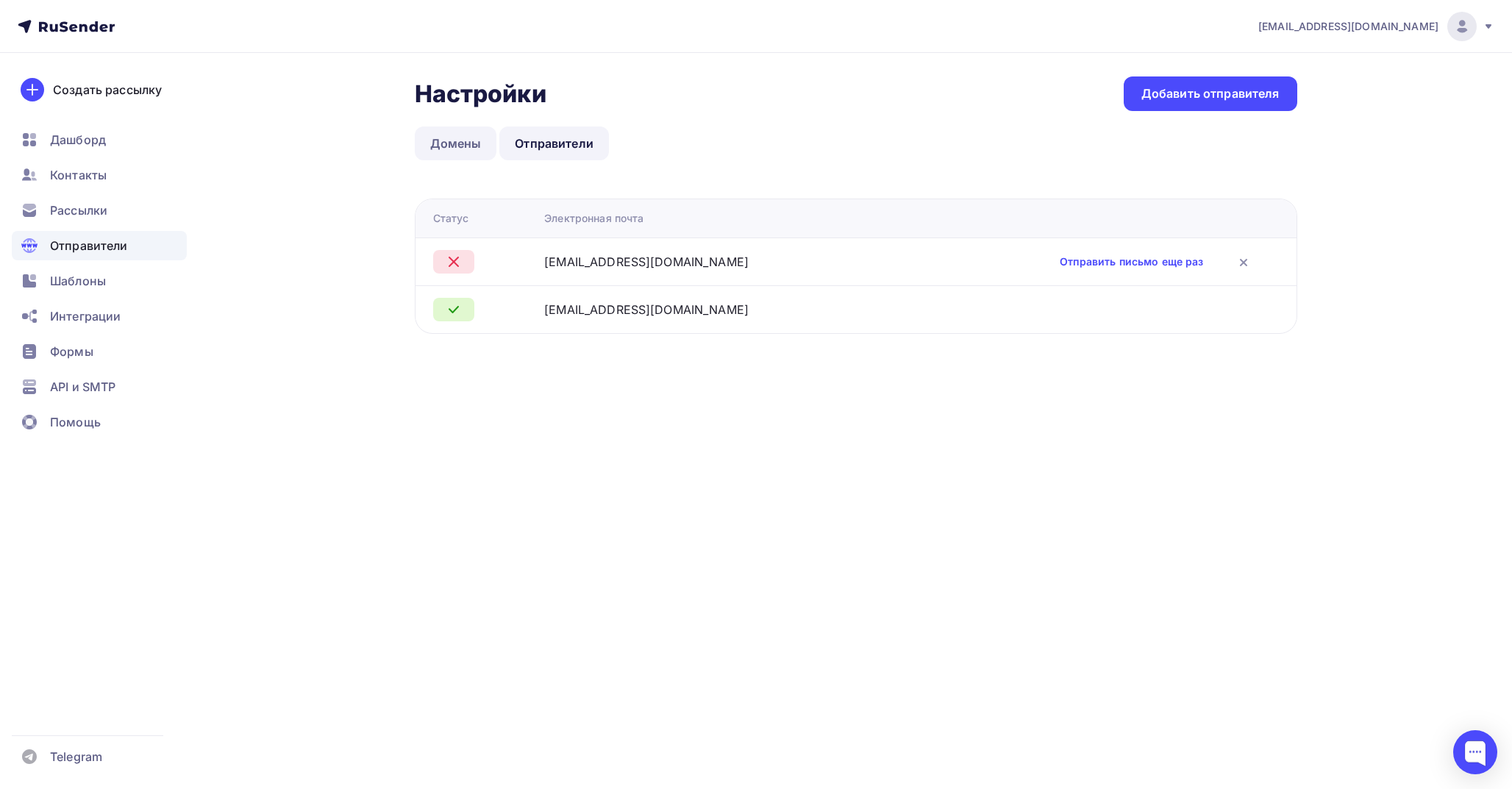
click at [474, 136] on link "Домены" at bounding box center [455, 143] width 83 height 34
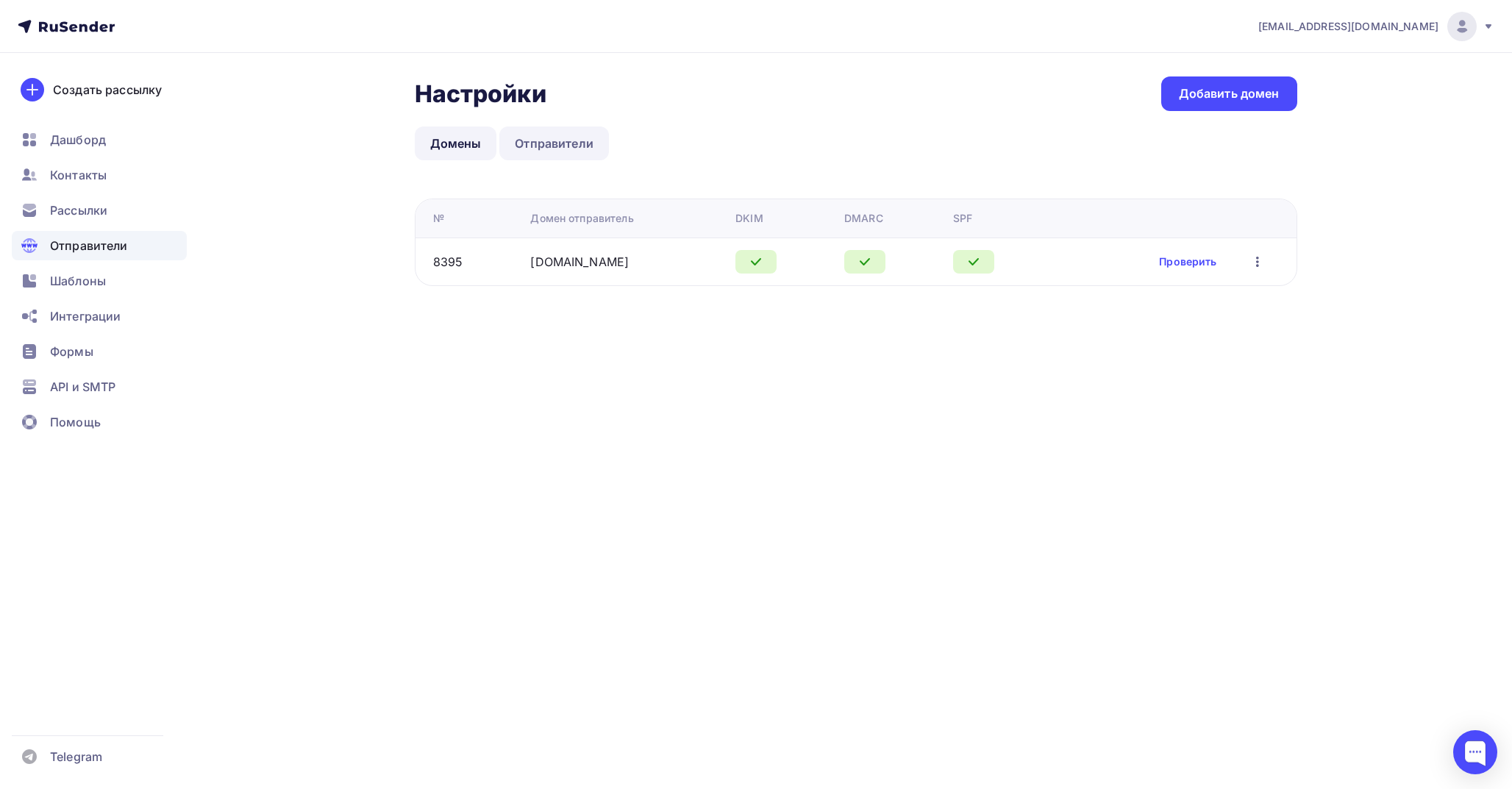
click at [567, 133] on link "Отправители" at bounding box center [554, 143] width 110 height 34
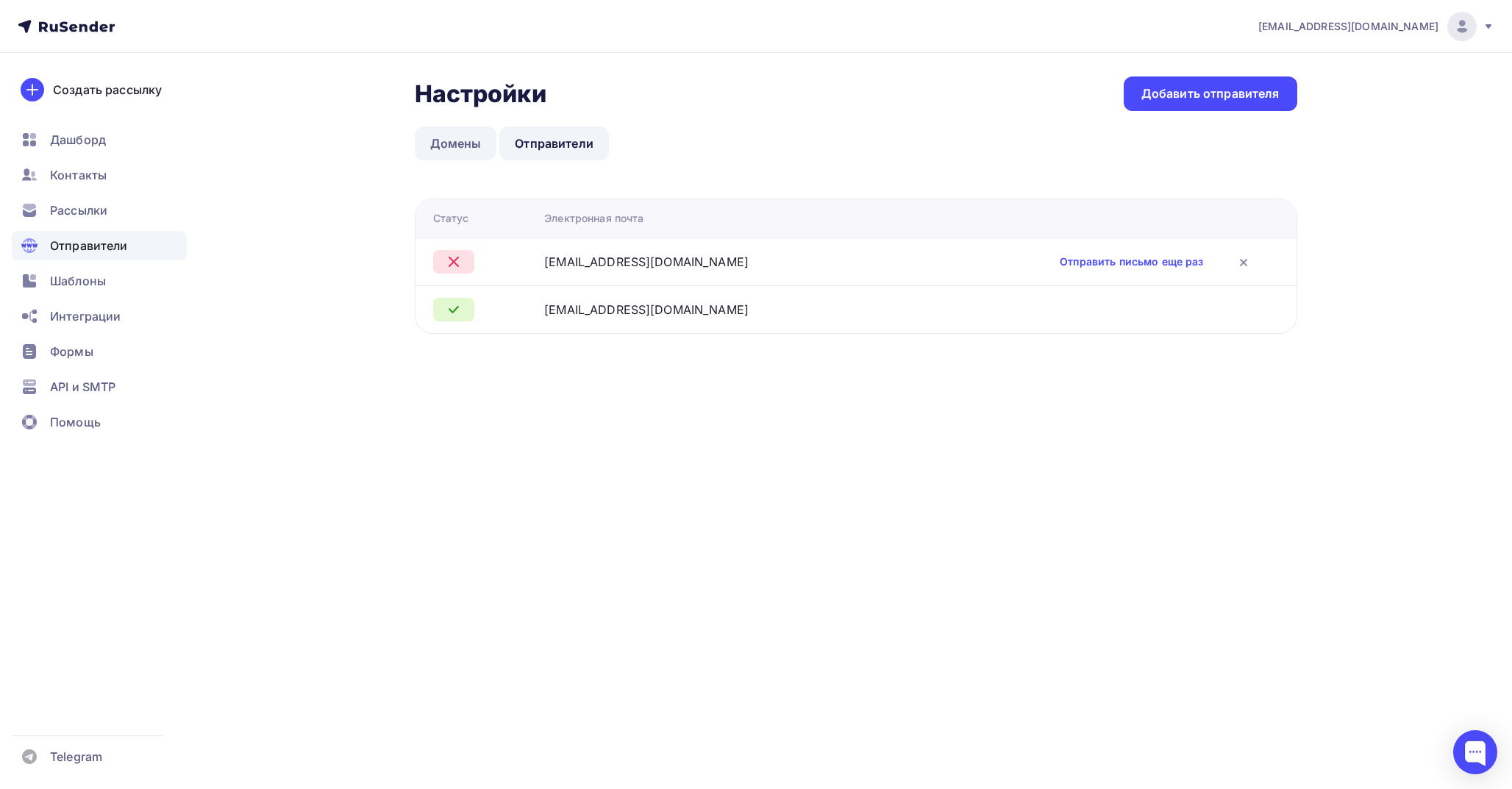
click at [462, 142] on link "Домены" at bounding box center [455, 143] width 83 height 34
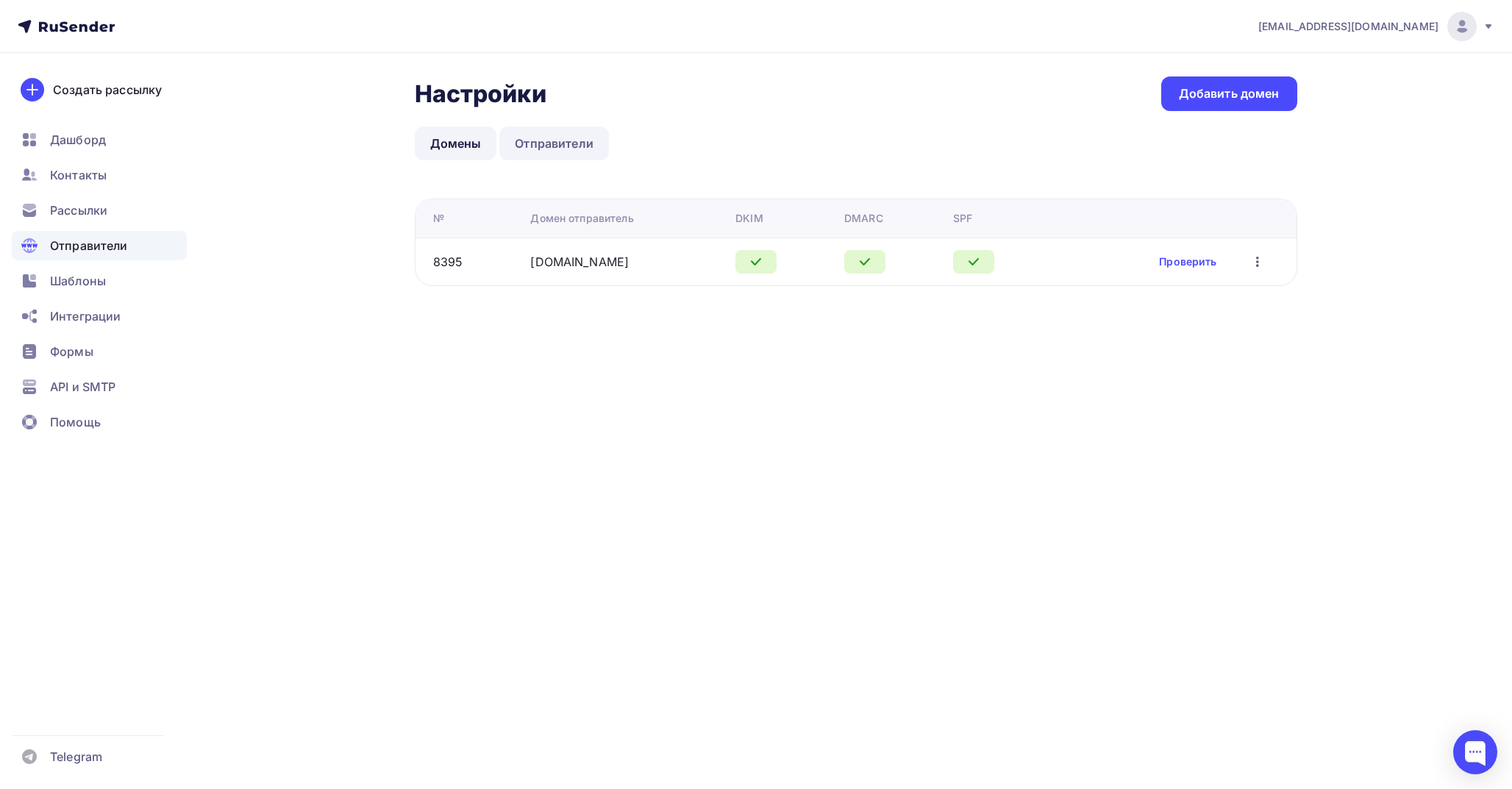
click at [564, 134] on link "Отправители" at bounding box center [554, 143] width 110 height 34
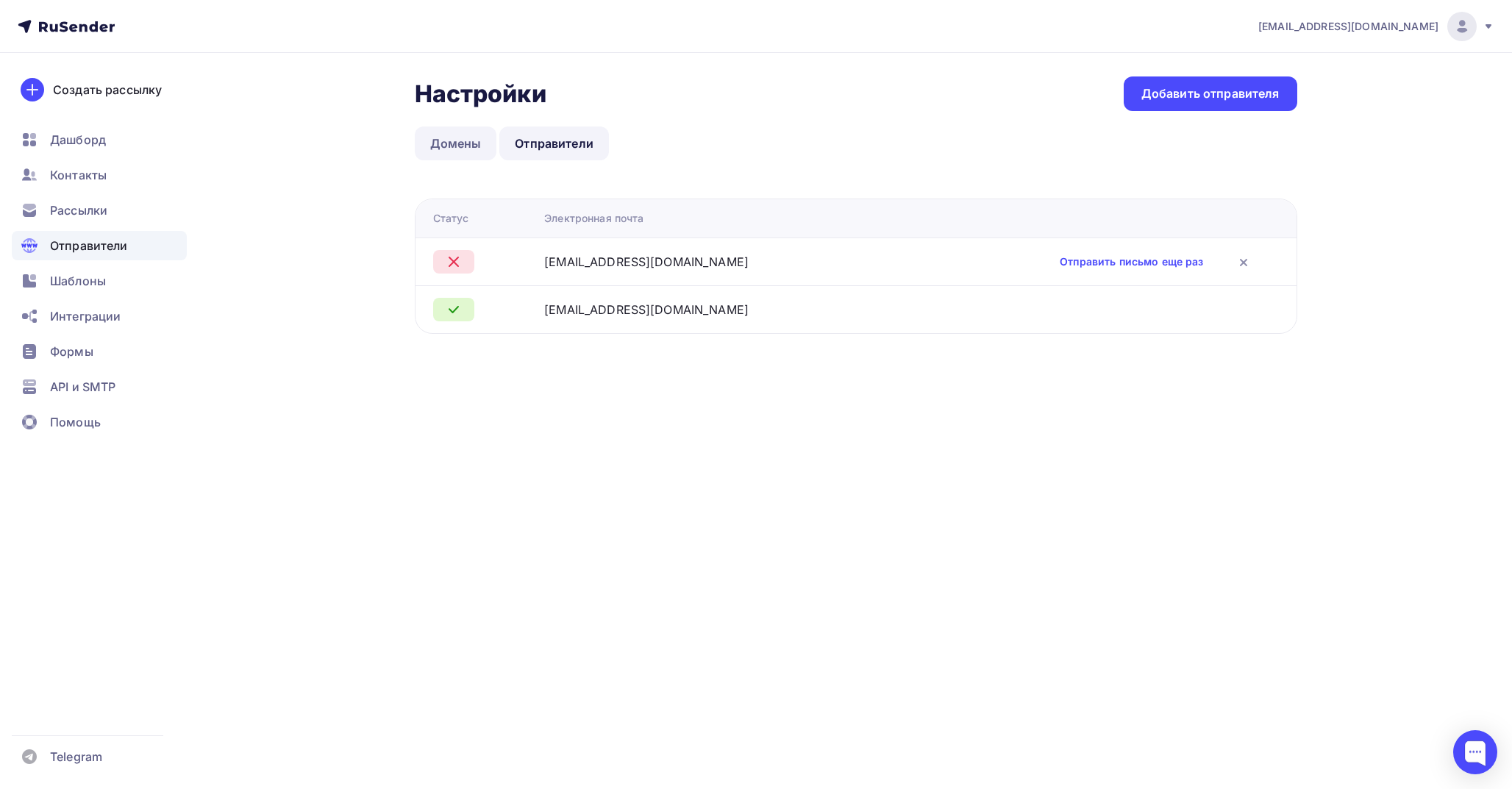
click at [479, 150] on link "Домены" at bounding box center [455, 143] width 83 height 34
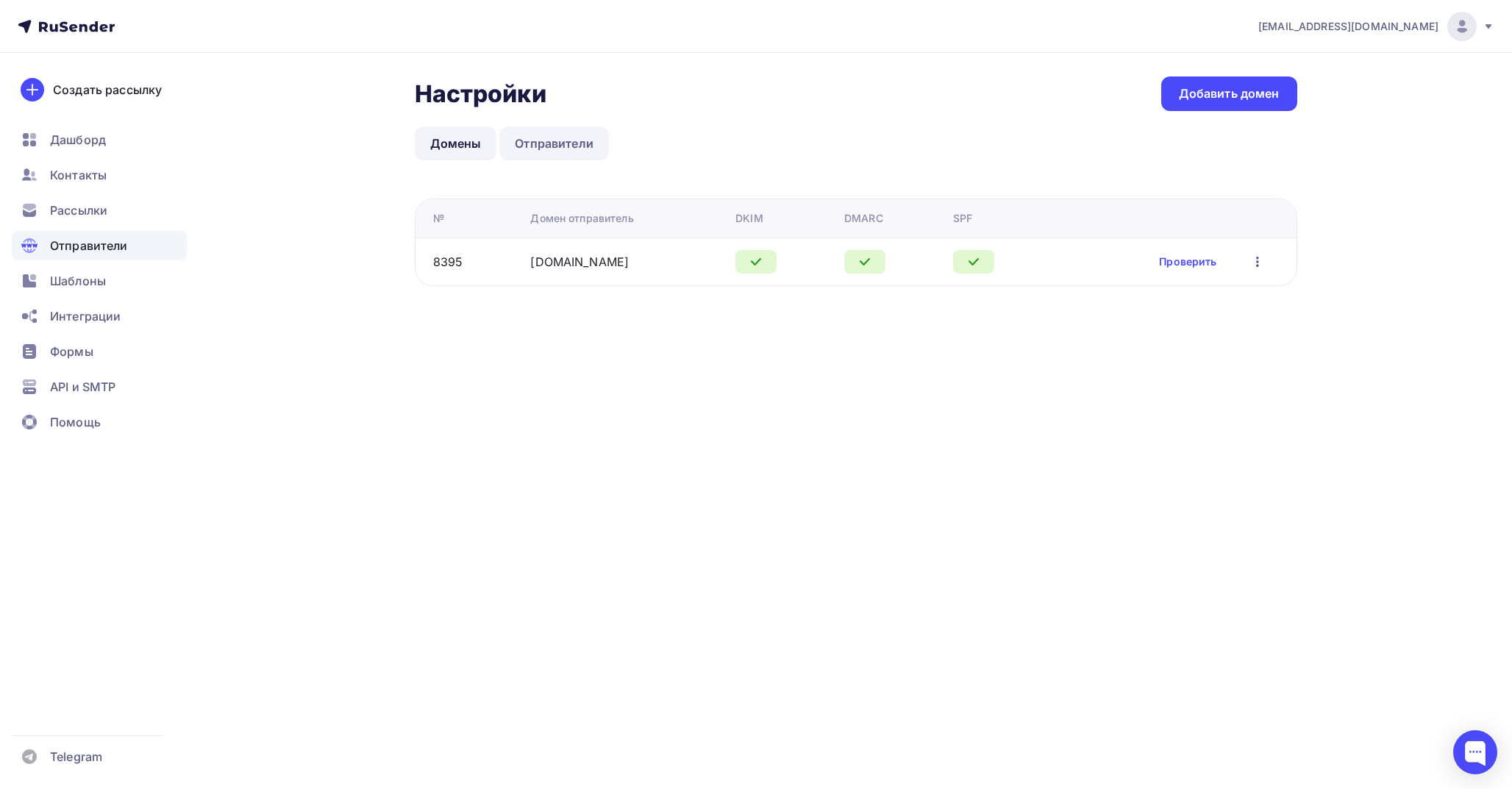
click at [544, 144] on link "Отправители" at bounding box center [554, 143] width 110 height 34
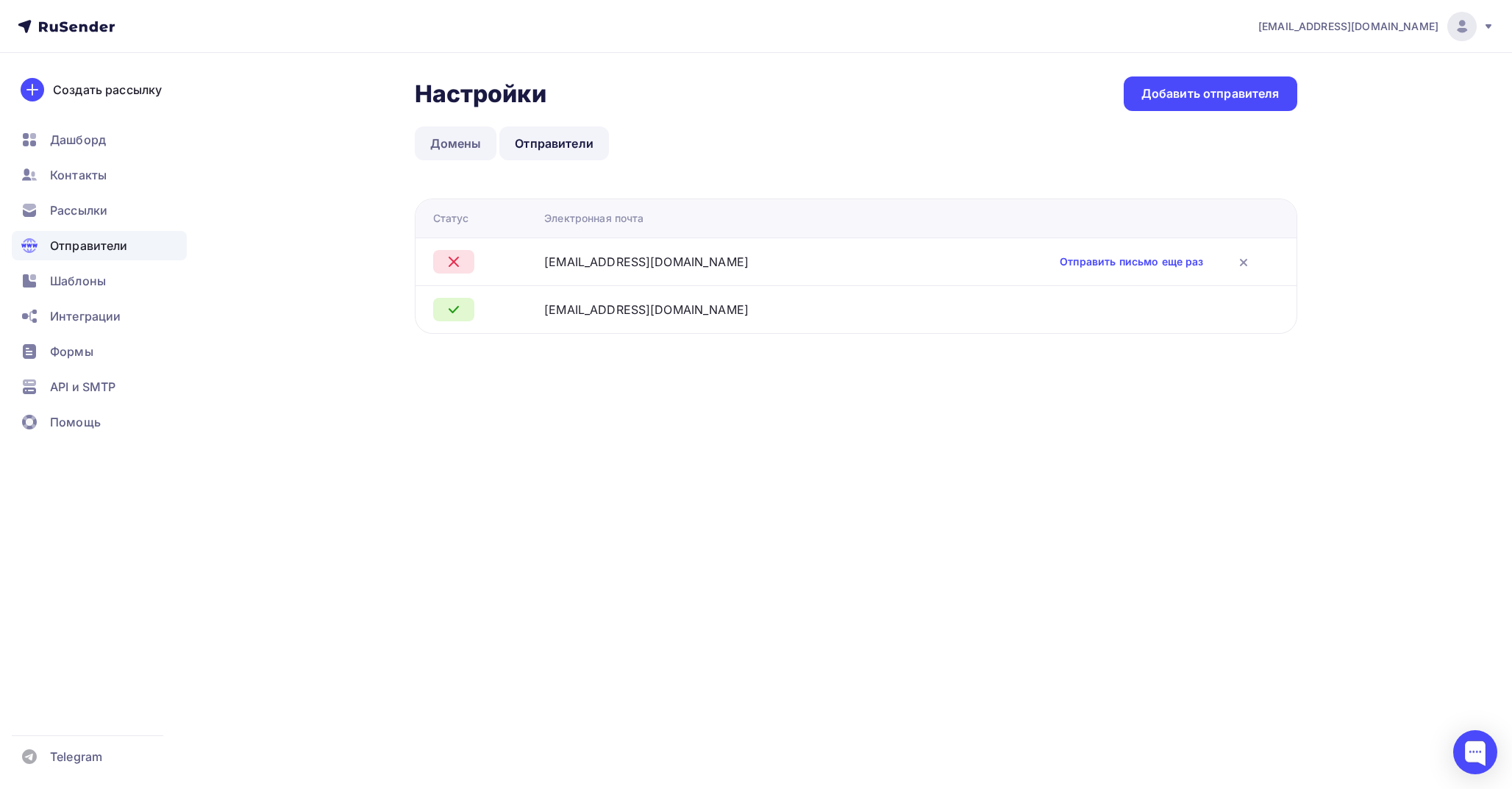
click at [468, 156] on link "Домены" at bounding box center [455, 143] width 83 height 34
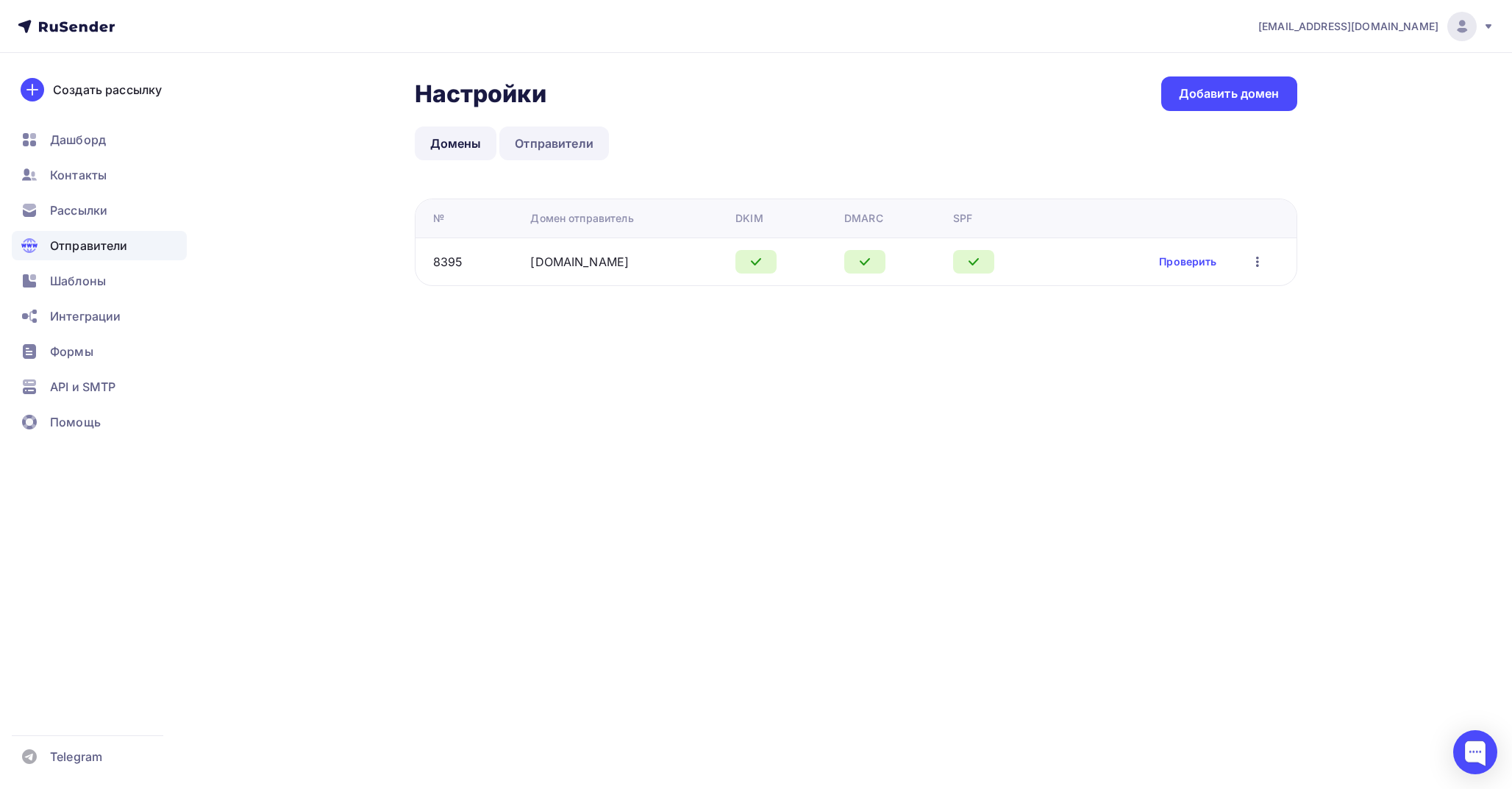
click at [557, 143] on link "Отправители" at bounding box center [554, 143] width 110 height 34
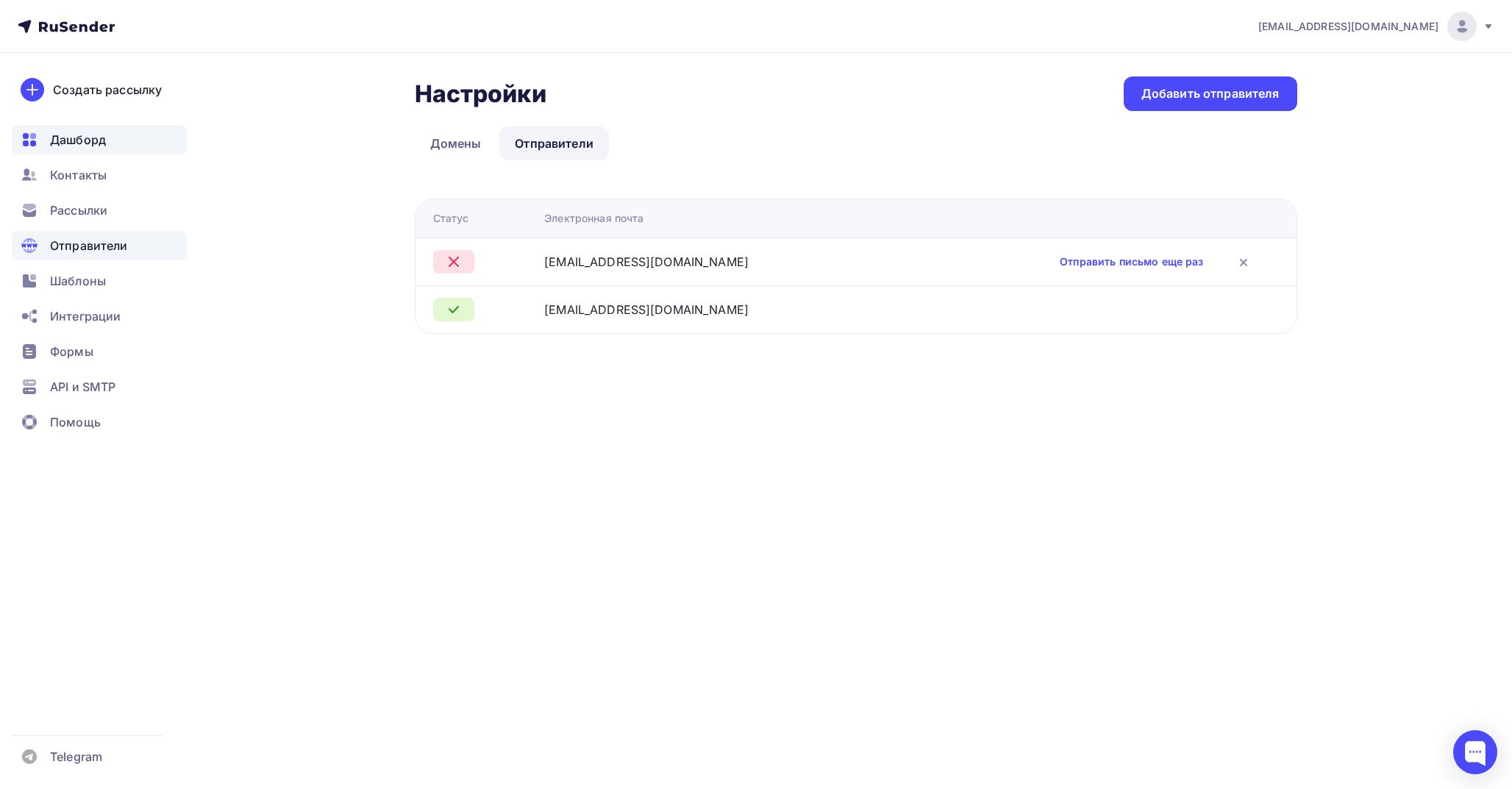
click at [112, 145] on div "Дашборд" at bounding box center [99, 139] width 175 height 29
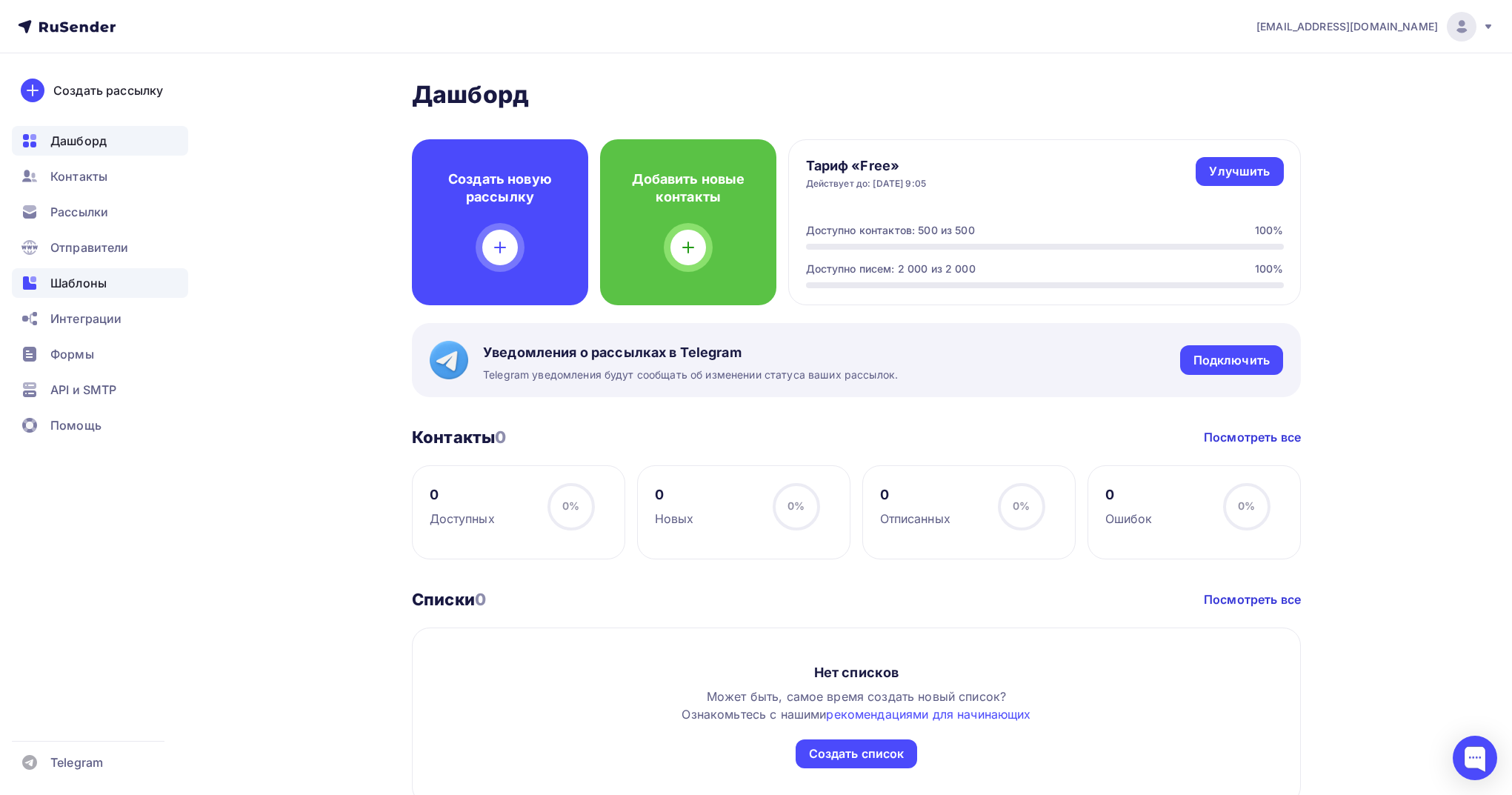
click at [77, 274] on span "Шаблоны" at bounding box center [77, 283] width 56 height 18
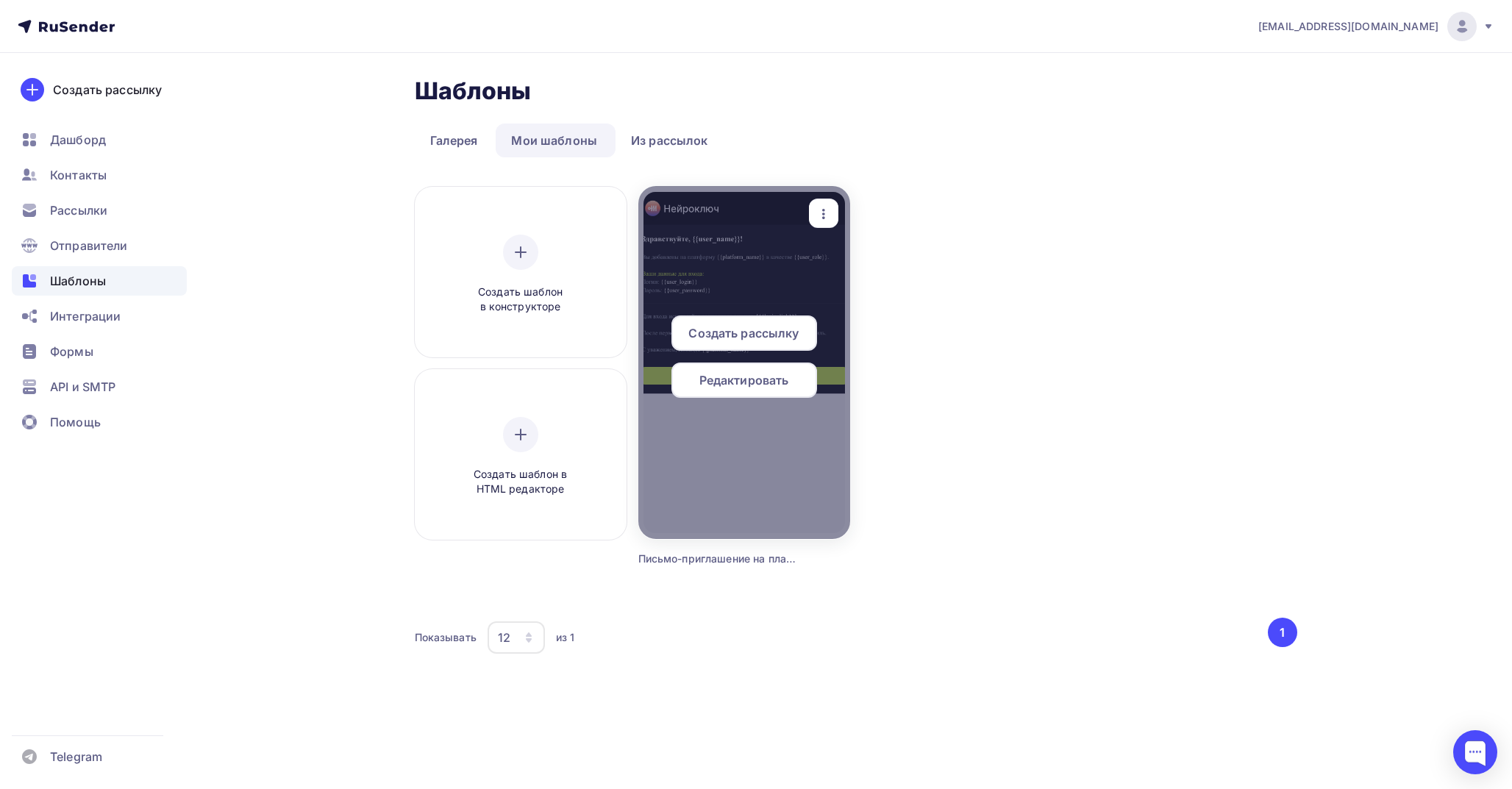
click at [760, 258] on div at bounding box center [744, 362] width 212 height 353
click at [760, 253] on div at bounding box center [744, 362] width 212 height 353
click at [769, 371] on div "Редактировать" at bounding box center [744, 380] width 146 height 35
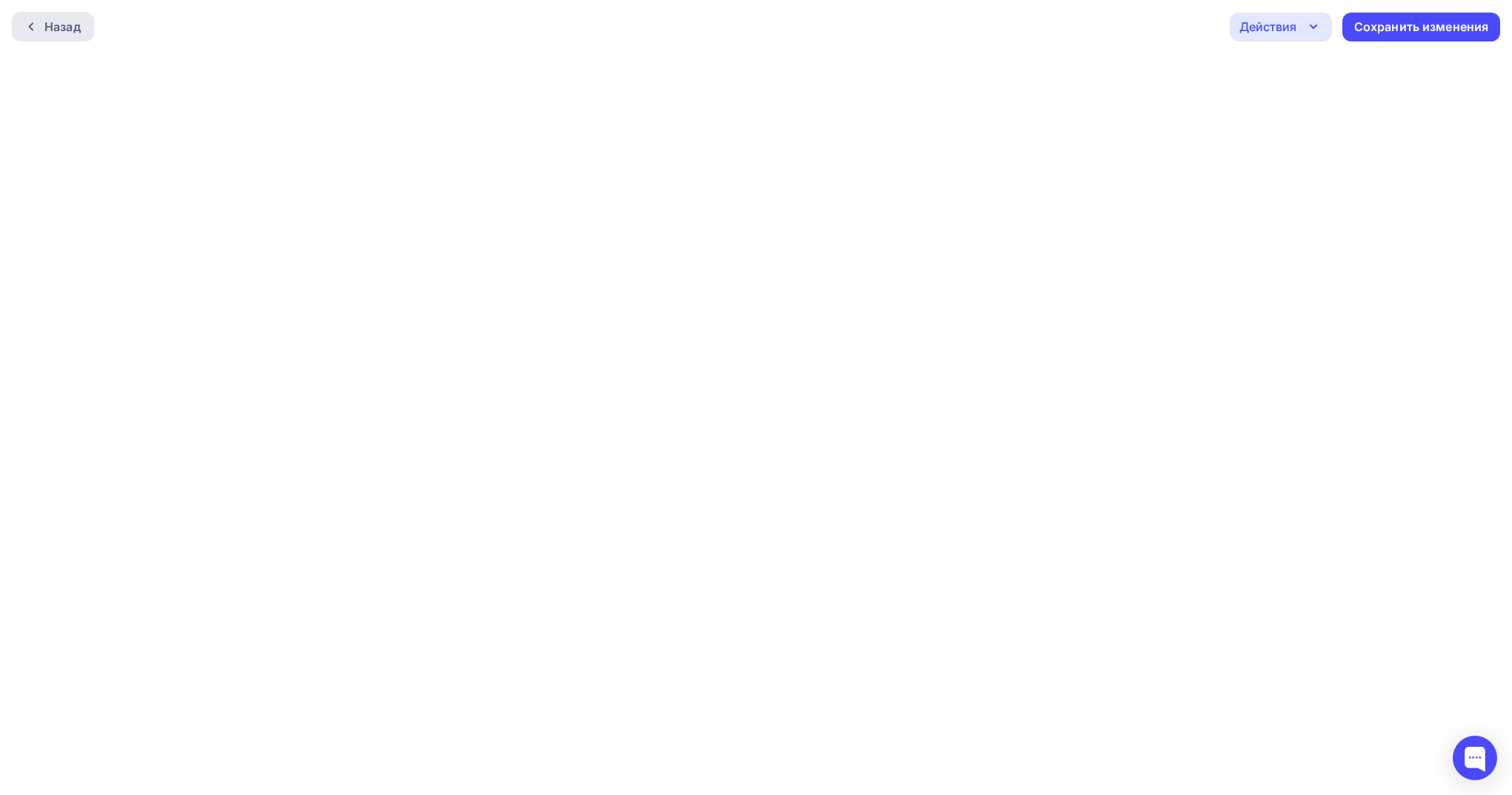
click at [77, 28] on div "Назад" at bounding box center [62, 26] width 36 height 18
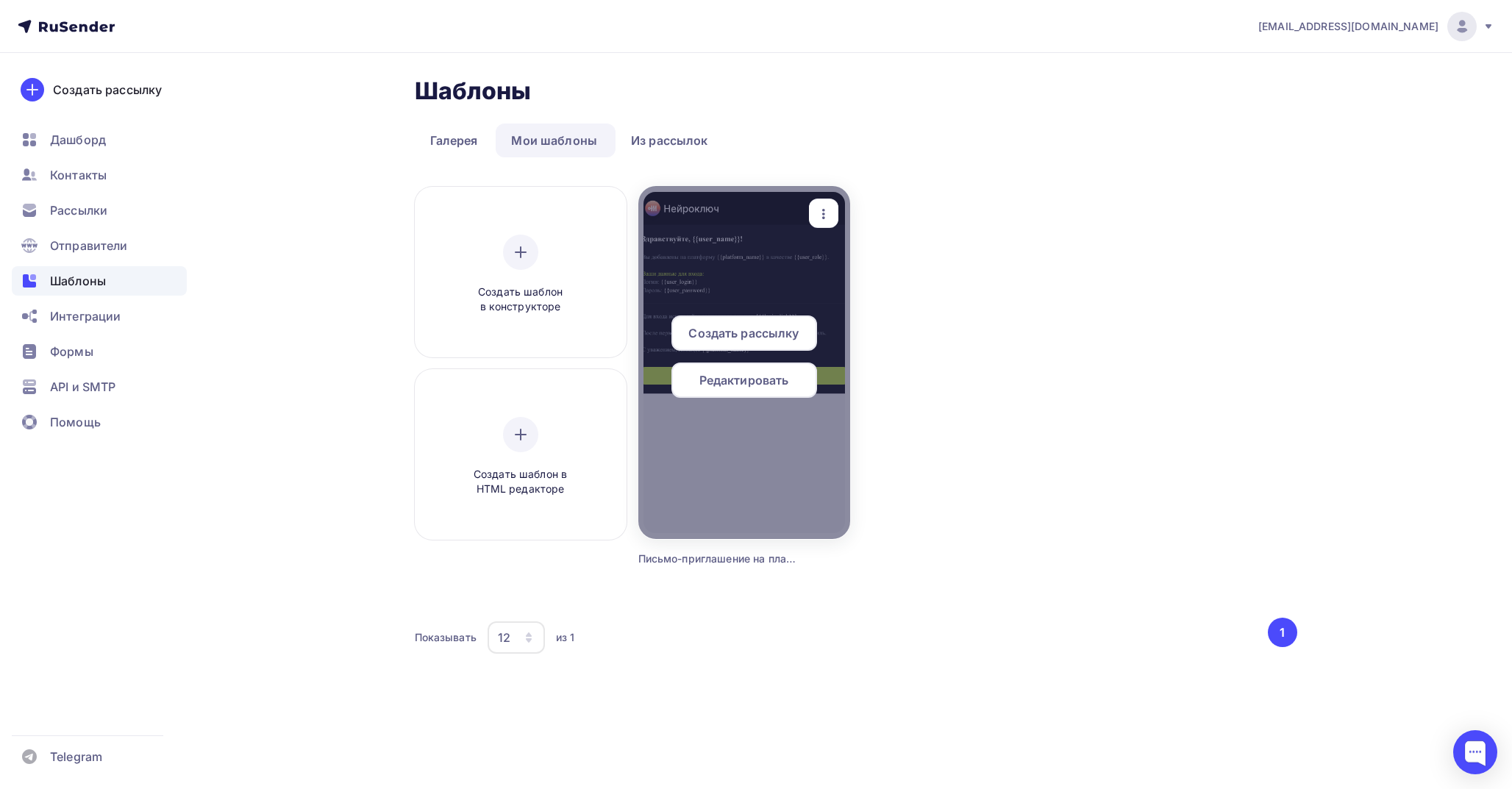
click at [732, 285] on div at bounding box center [744, 362] width 212 height 353
click at [769, 264] on div at bounding box center [744, 362] width 212 height 353
click at [829, 206] on icon "button" at bounding box center [823, 214] width 18 height 18
click at [877, 292] on div "Предпросмотр" at bounding box center [899, 285] width 90 height 18
